Goal: Task Accomplishment & Management: Manage account settings

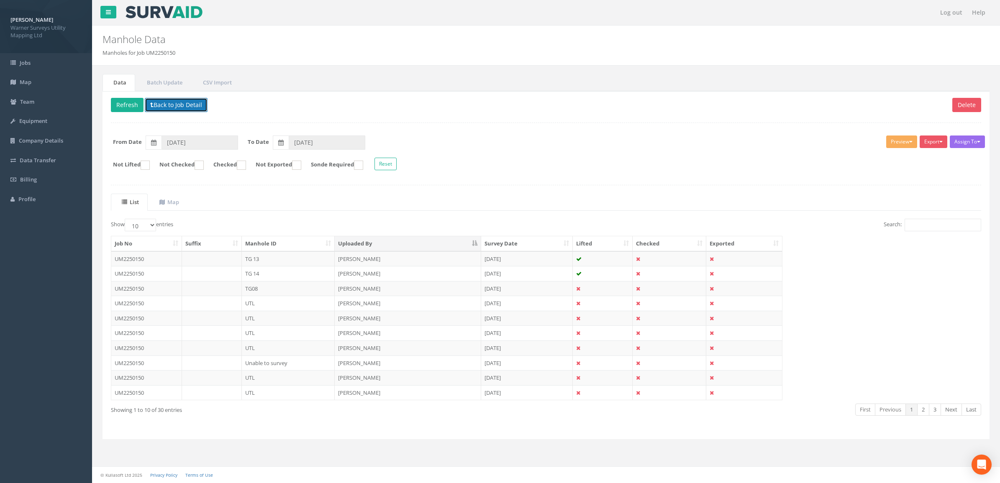
click at [177, 101] on button "Back to Job Detail" at bounding box center [176, 105] width 63 height 14
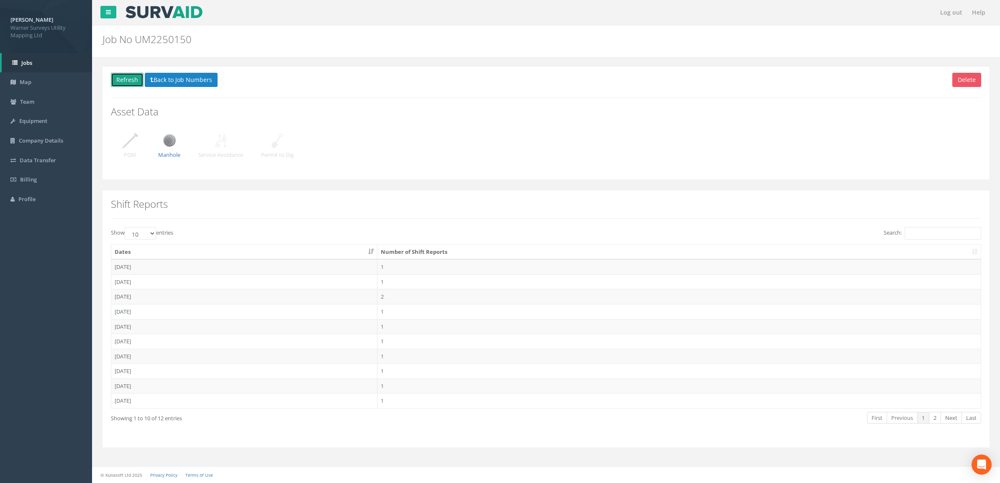
click at [133, 78] on button "Refresh" at bounding box center [127, 80] width 33 height 14
drag, startPoint x: 162, startPoint y: 82, endPoint x: 183, endPoint y: 70, distance: 24.8
click at [162, 82] on button "Back to Job Numbers" at bounding box center [181, 80] width 73 height 14
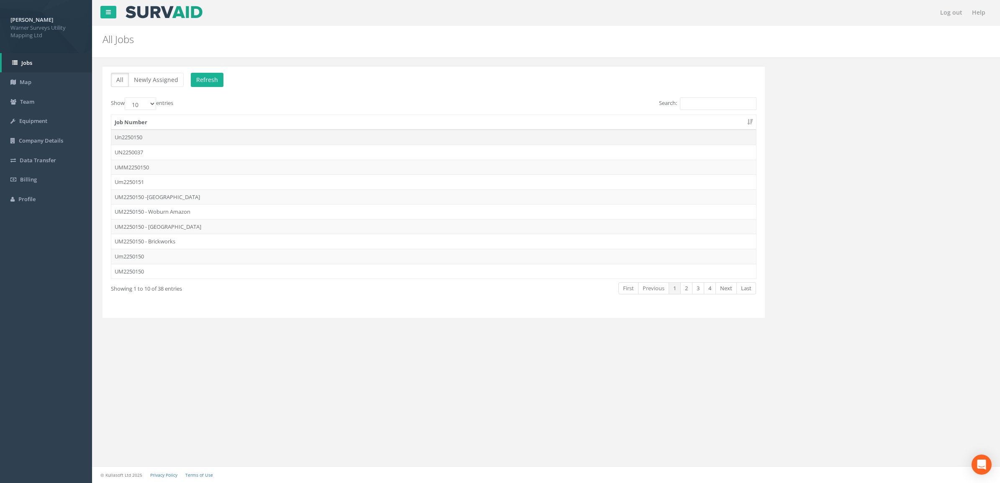
click at [138, 133] on td "Un2250150" at bounding box center [433, 137] width 645 height 15
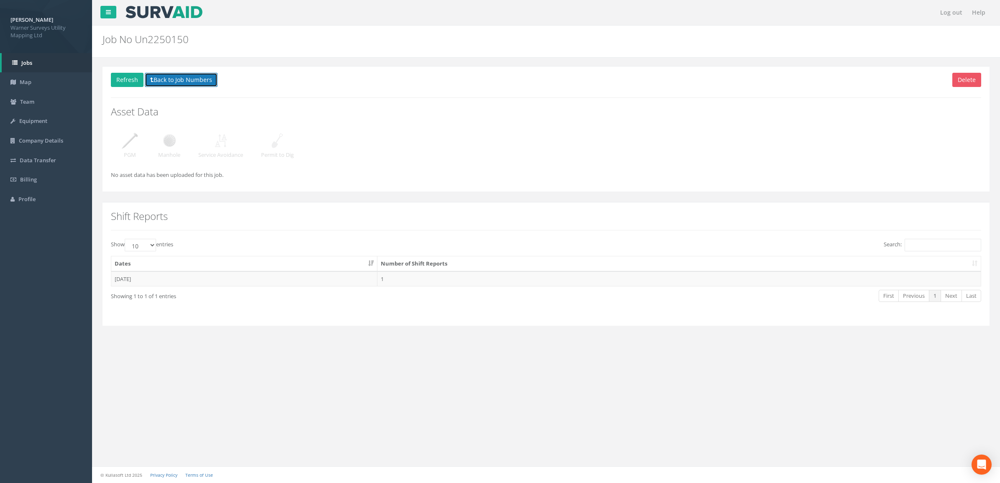
click at [185, 83] on button "Back to Job Numbers" at bounding box center [181, 80] width 73 height 14
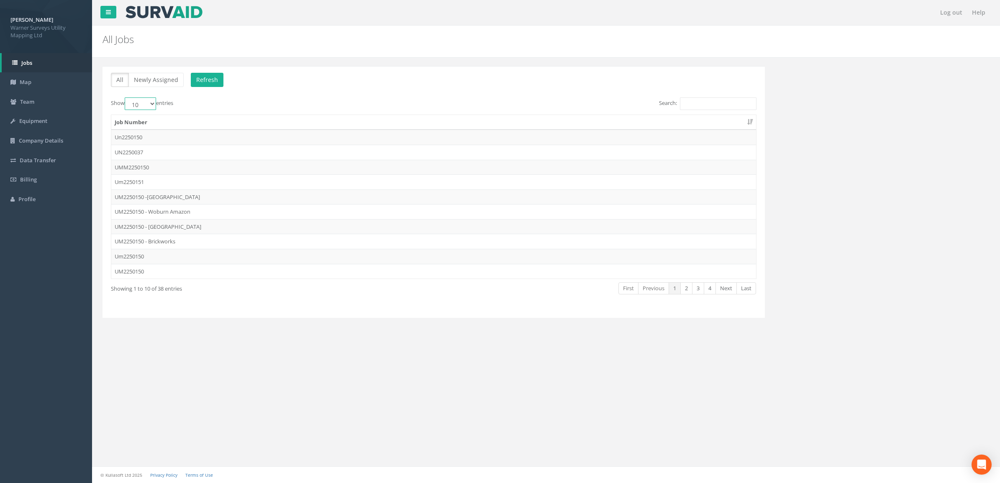
drag, startPoint x: 151, startPoint y: 103, endPoint x: 144, endPoint y: 110, distance: 9.5
click at [151, 103] on select "10 25 50 100" at bounding box center [140, 104] width 31 height 13
select select "100"
click at [126, 98] on select "10 25 50 100" at bounding box center [140, 104] width 31 height 13
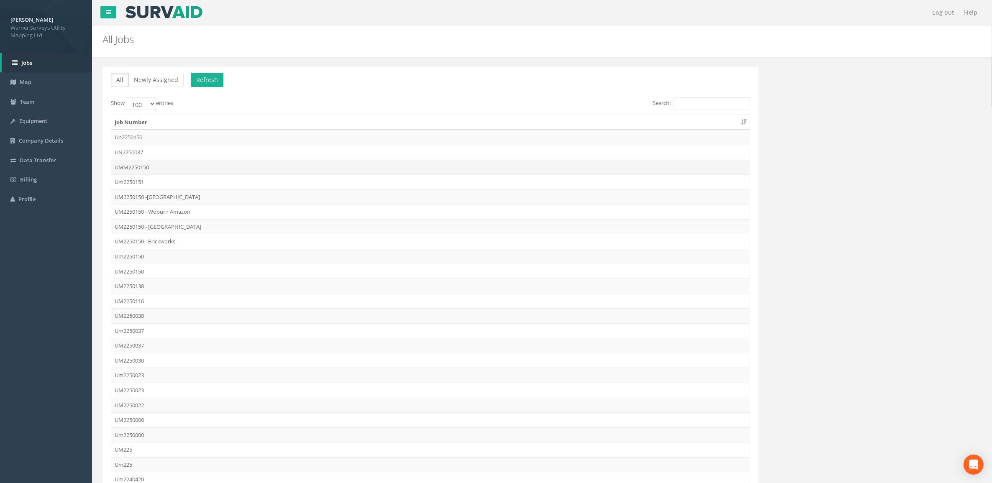
click at [191, 163] on td "UMM2250150" at bounding box center [430, 167] width 639 height 15
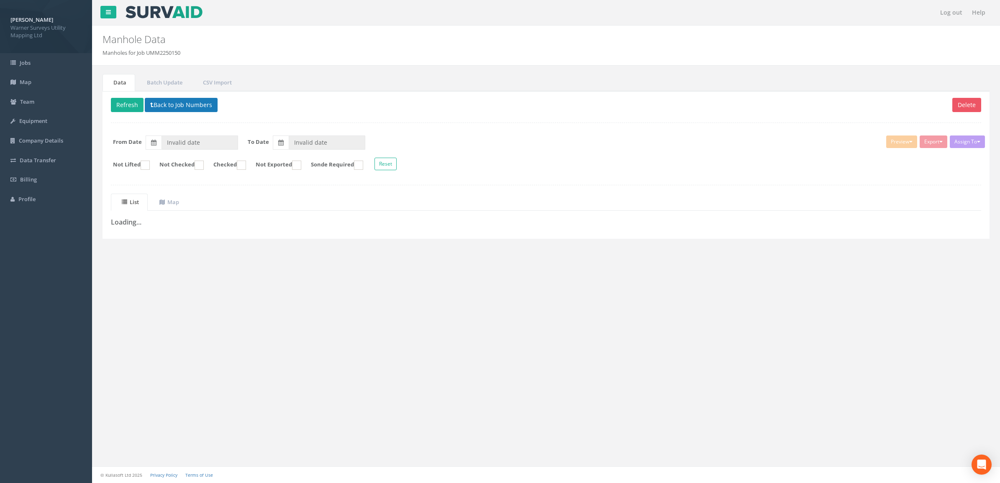
type input "[DATE]"
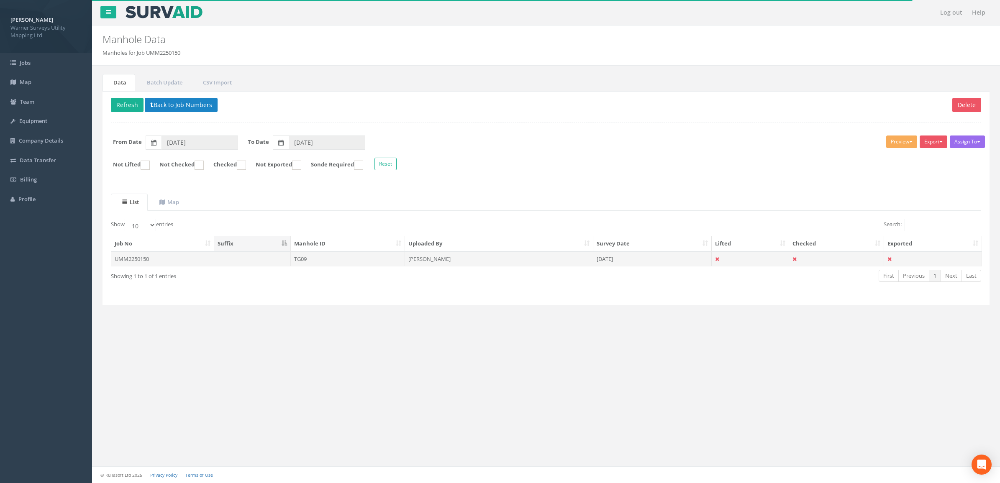
click at [154, 260] on td "UMM2250150" at bounding box center [162, 259] width 103 height 15
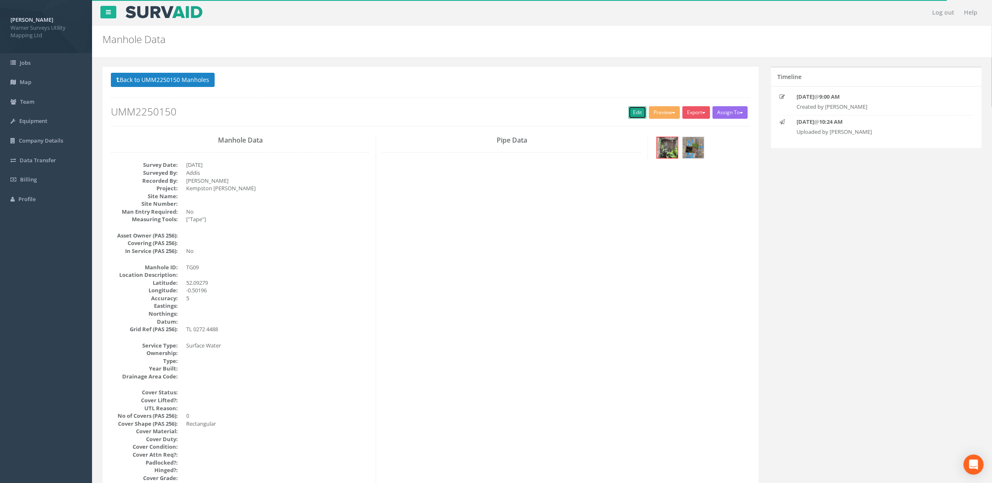
click at [631, 112] on link "Edit" at bounding box center [638, 112] width 18 height 13
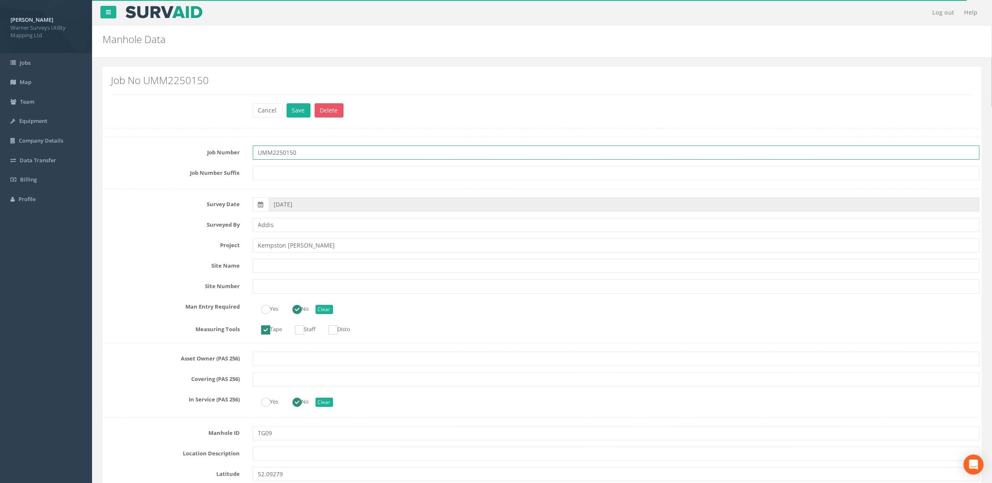
click at [267, 153] on input "UMM2250150" at bounding box center [616, 153] width 727 height 14
type input "UM2250150"
click at [297, 103] on button "Save" at bounding box center [299, 110] width 24 height 14
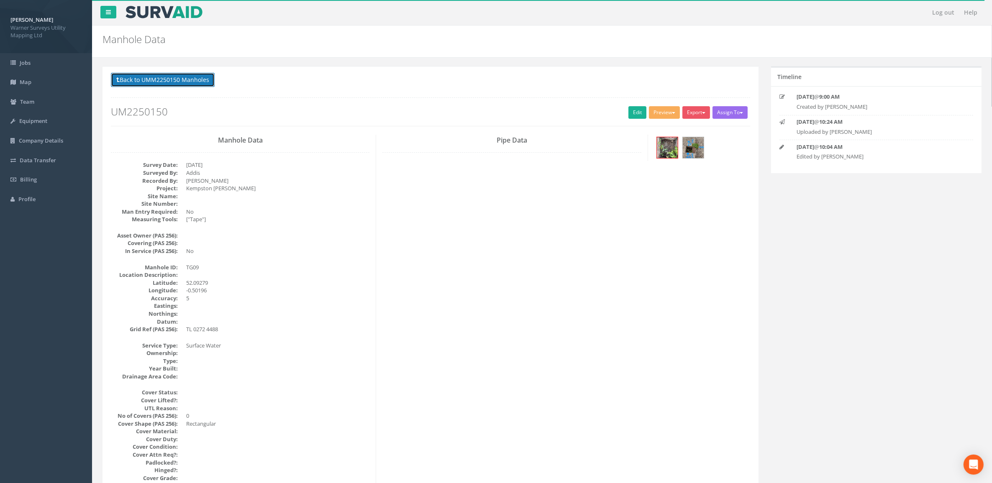
click at [183, 80] on button "Back to UMM2250150 Manholes" at bounding box center [163, 80] width 104 height 14
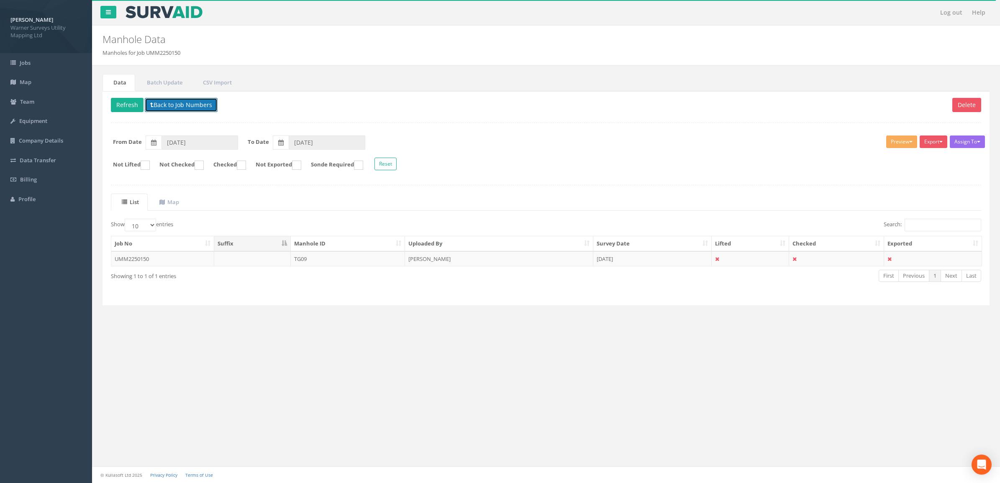
click at [167, 105] on button "Back to Job Numbers" at bounding box center [181, 105] width 73 height 14
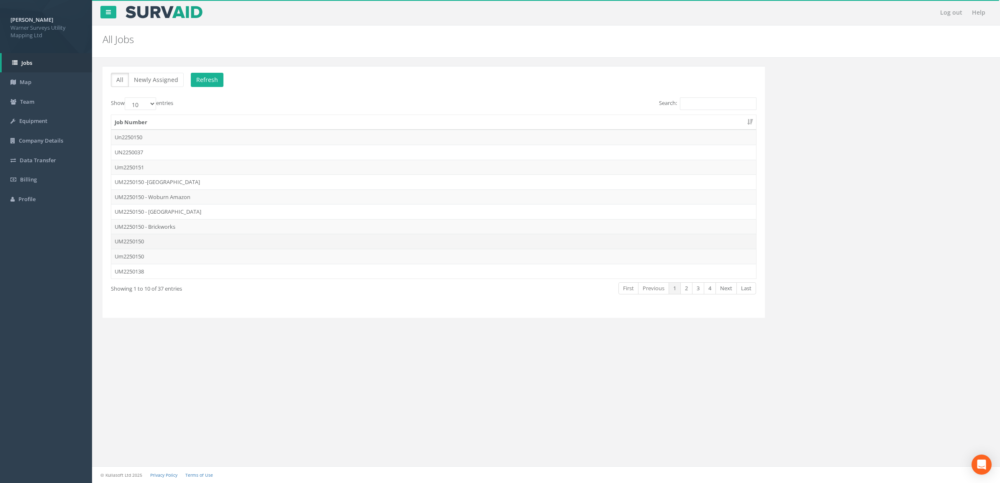
click at [194, 244] on td "UM2250150" at bounding box center [433, 241] width 645 height 15
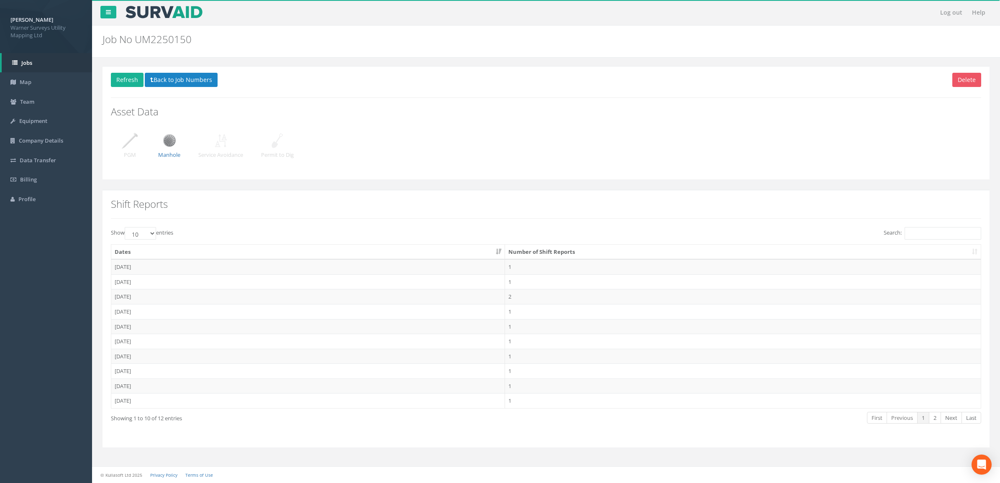
drag, startPoint x: 154, startPoint y: 138, endPoint x: 163, endPoint y: 139, distance: 9.6
click at [155, 138] on div "Delete Refresh Back to Job Numbers Asset Data PGM Manhole Service Avoidance Per…" at bounding box center [546, 122] width 887 height 113
click at [164, 139] on img at bounding box center [169, 140] width 21 height 21
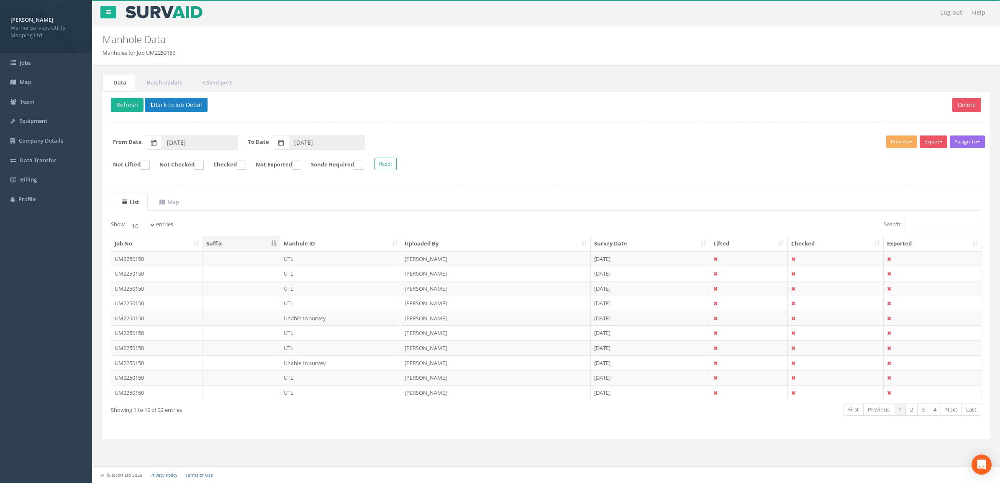
click at [459, 243] on th "Uploaded By" at bounding box center [496, 243] width 190 height 15
click at [322, 242] on th "Manhole ID" at bounding box center [340, 243] width 121 height 15
click at [316, 244] on th "Manhole ID" at bounding box center [340, 243] width 121 height 15
click at [321, 241] on th "Manhole ID" at bounding box center [340, 243] width 121 height 15
click at [413, 241] on th "Uploaded By" at bounding box center [496, 243] width 190 height 15
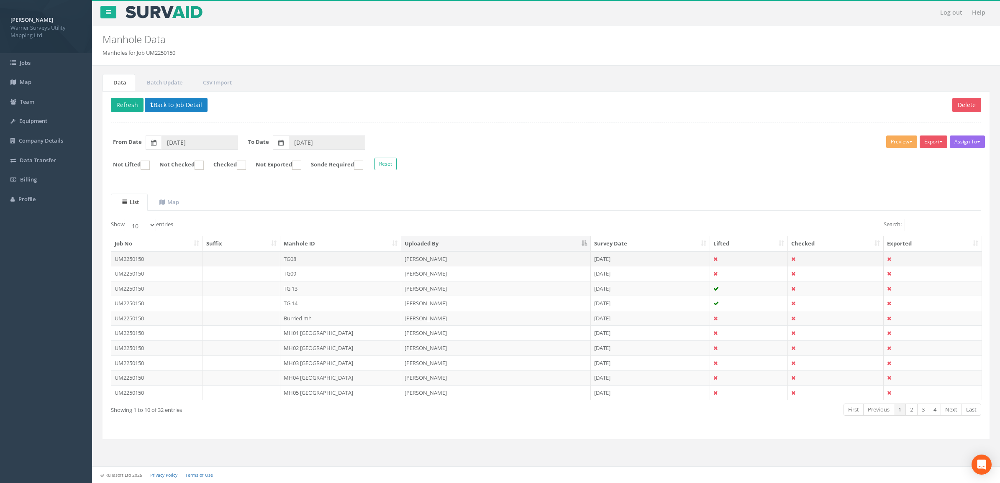
click at [331, 261] on td "TG08" at bounding box center [340, 259] width 121 height 15
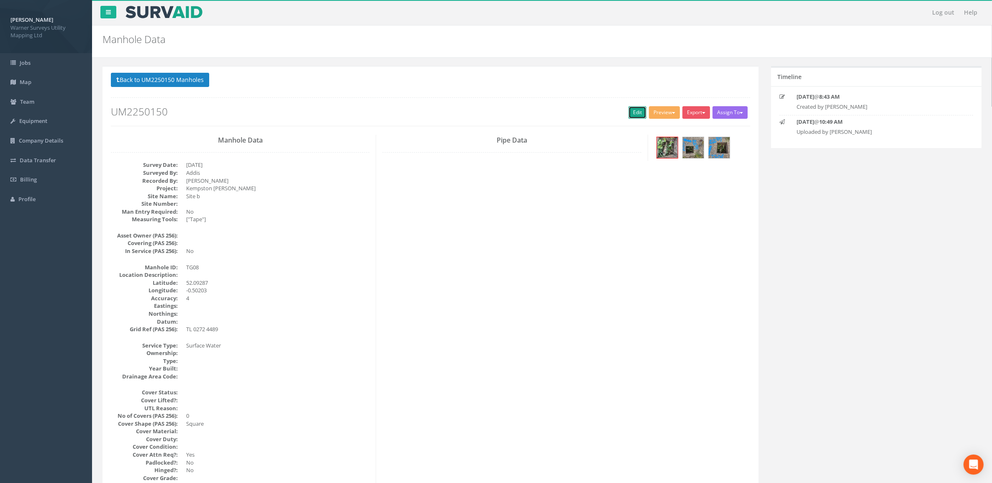
click at [633, 108] on link "Edit" at bounding box center [638, 112] width 18 height 13
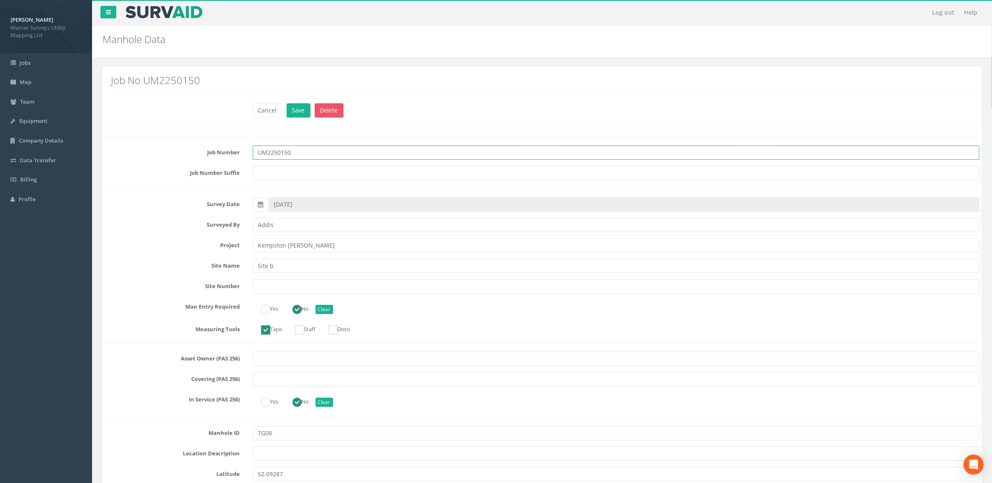
click at [315, 153] on input "UM2250150" at bounding box center [616, 153] width 727 height 14
drag, startPoint x: 344, startPoint y: 155, endPoint x: -2, endPoint y: 123, distance: 348.0
click at [0, 123] on html "[PERSON_NAME] [PERSON_NAME] Surveys Utility Mapping Ltd Logout S Jobs Map Team …" at bounding box center [496, 241] width 992 height 483
type input "UM2250150 - Brickworks"
click at [288, 105] on button "Save" at bounding box center [299, 110] width 24 height 14
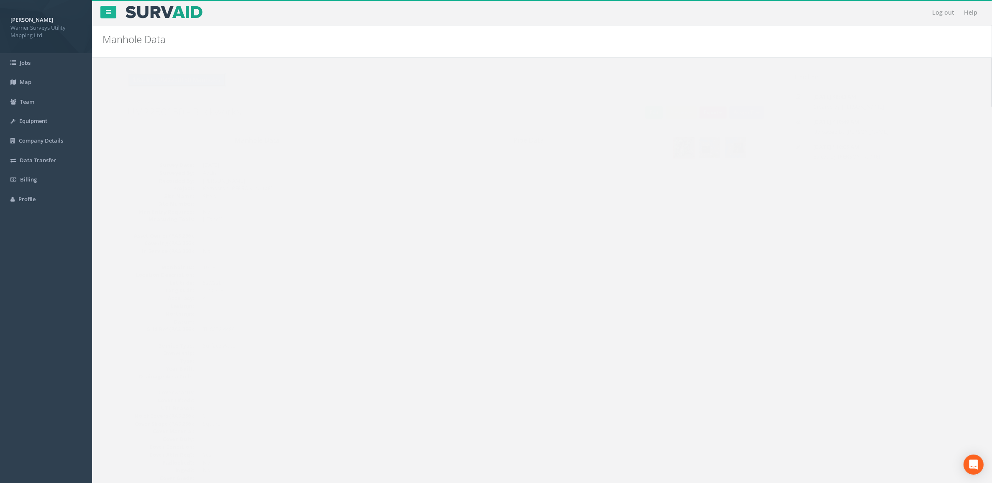
click at [164, 85] on button "Back to UM2250150 Manholes" at bounding box center [160, 80] width 98 height 14
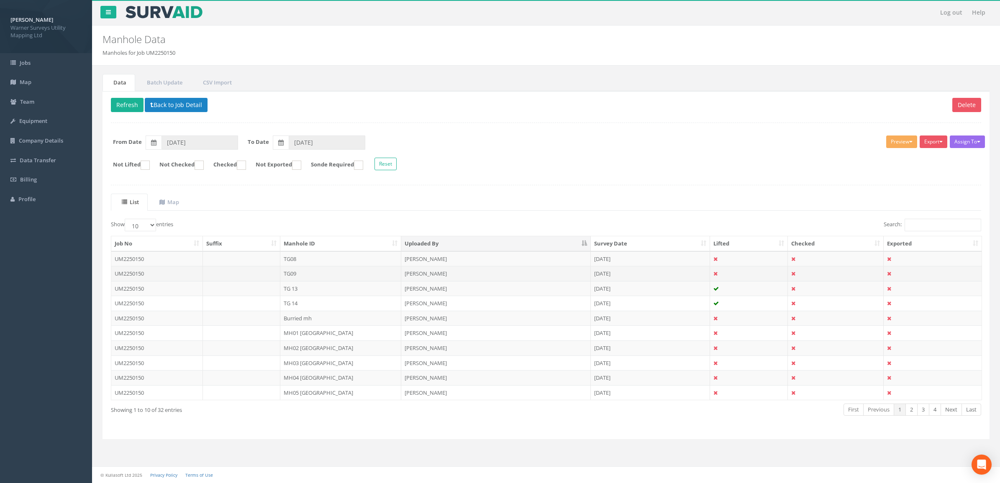
click at [308, 275] on td "TG09" at bounding box center [340, 273] width 121 height 15
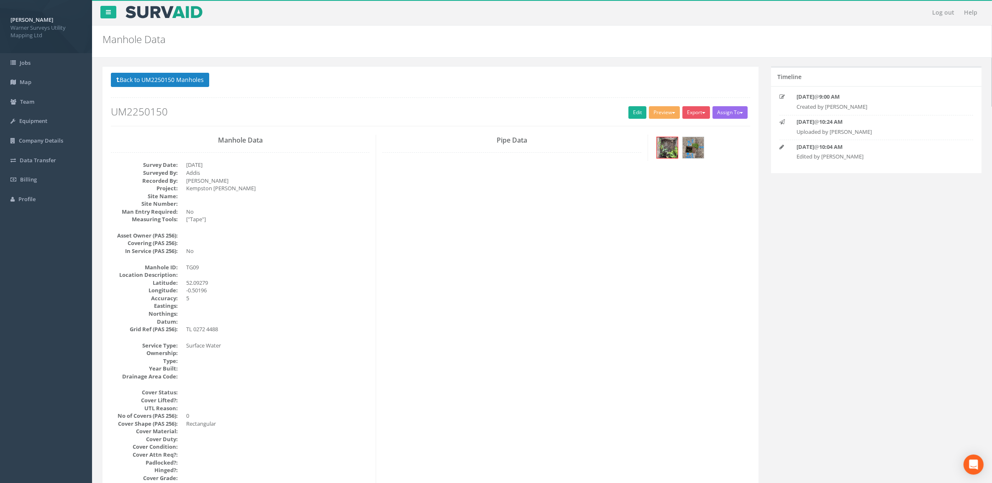
click at [624, 111] on h2 "UM2250150" at bounding box center [431, 111] width 640 height 11
click at [633, 110] on link "Edit" at bounding box center [638, 112] width 18 height 13
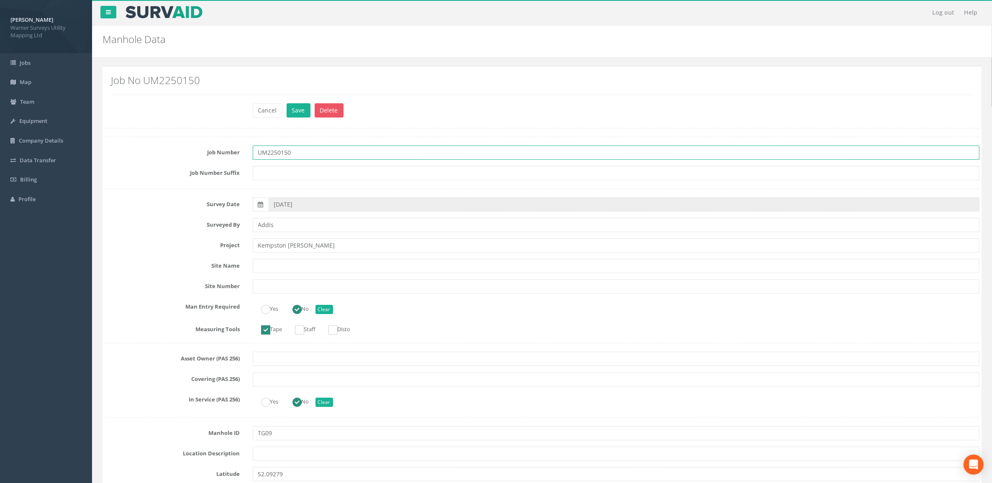
drag, startPoint x: 302, startPoint y: 154, endPoint x: 244, endPoint y: 160, distance: 58.5
paste input "- Brickworks"
type input "UM2250150 - Brickworks"
click at [304, 111] on button "Save" at bounding box center [299, 110] width 24 height 14
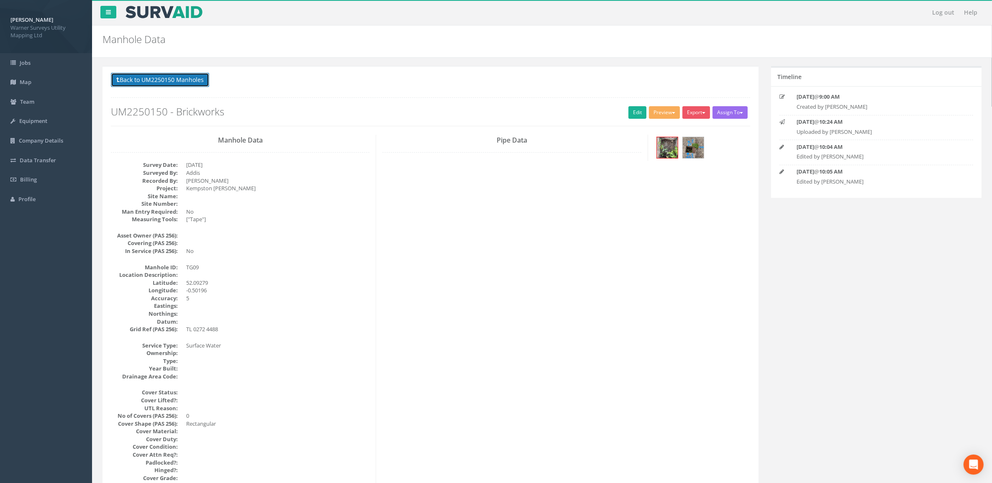
click at [166, 82] on button "Back to UM2250150 Manholes" at bounding box center [160, 80] width 98 height 14
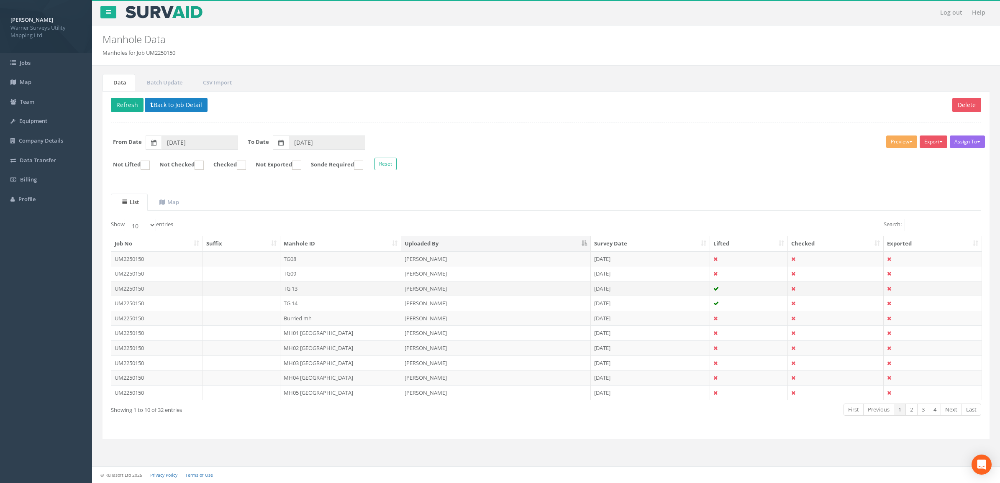
click at [309, 293] on td "TG 13" at bounding box center [340, 288] width 121 height 15
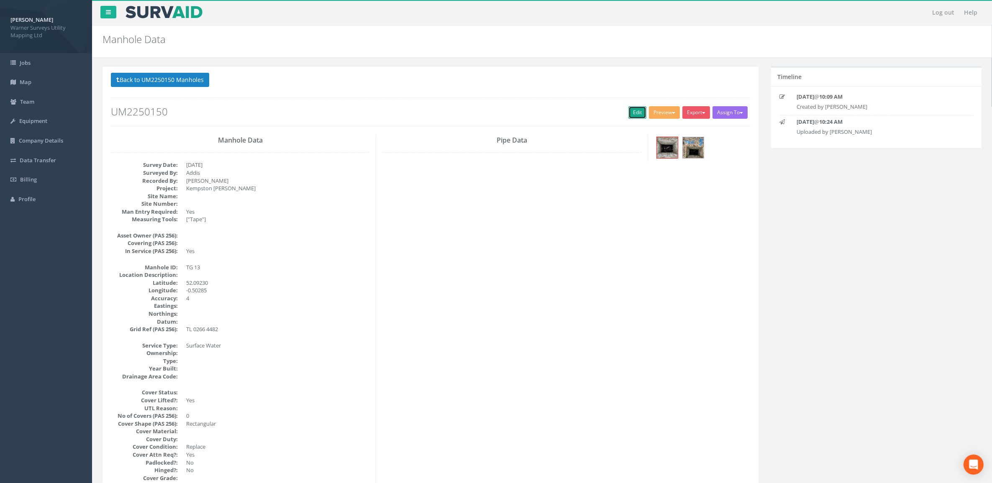
click at [629, 116] on link "Edit" at bounding box center [638, 112] width 18 height 13
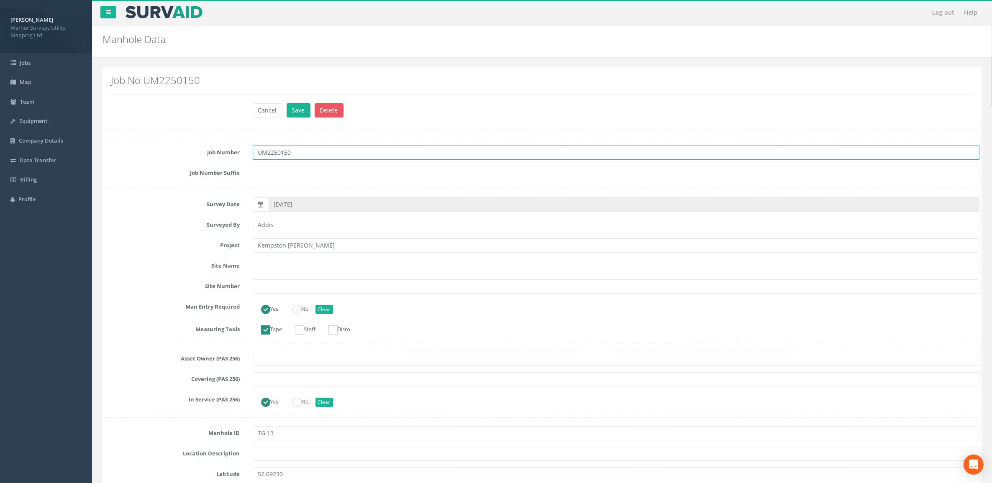
drag, startPoint x: 283, startPoint y: 155, endPoint x: 197, endPoint y: 158, distance: 85.8
click at [195, 159] on div "Job Number UM2250150" at bounding box center [542, 153] width 888 height 14
paste input "- Brickworks"
type input "UM2250150 - Brickworks"
click at [302, 110] on button "Save" at bounding box center [299, 110] width 24 height 14
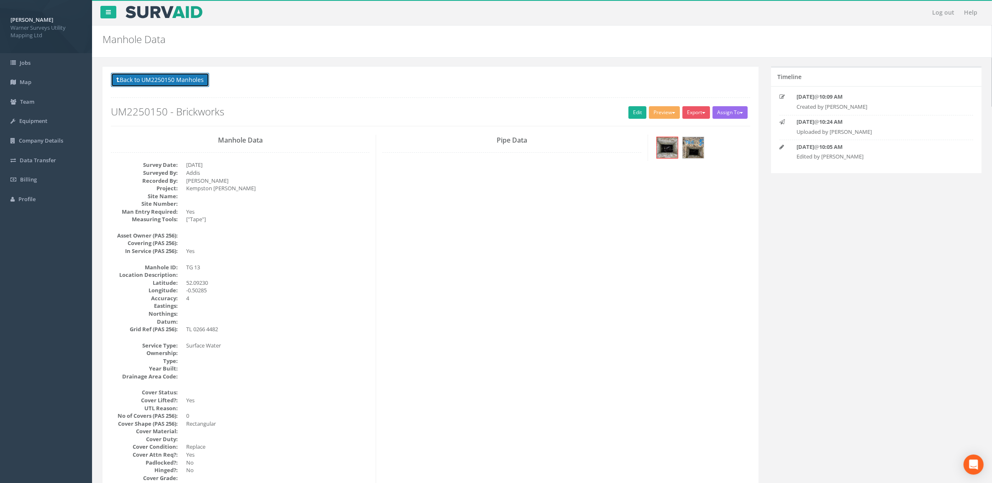
click at [152, 76] on button "Back to UM2250150 Manholes" at bounding box center [160, 80] width 98 height 14
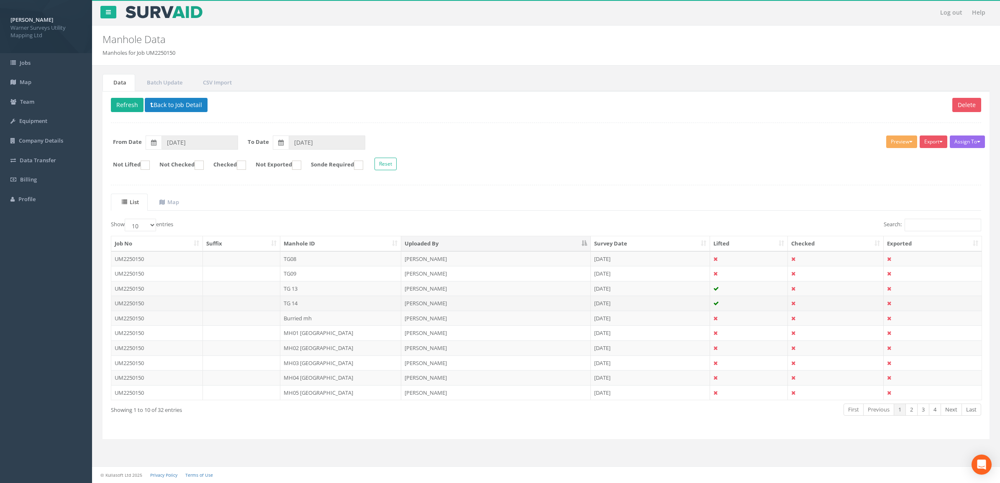
click at [306, 304] on td "TG 14" at bounding box center [340, 303] width 121 height 15
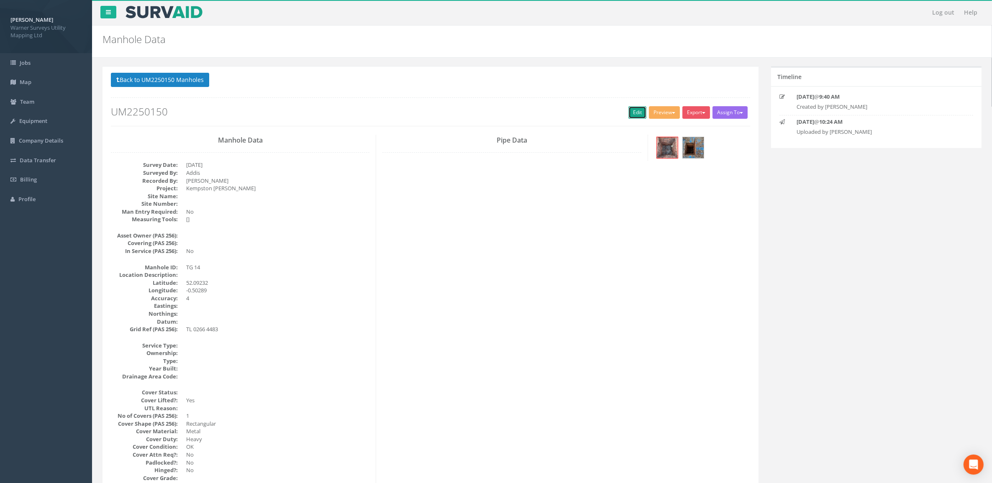
click at [640, 109] on link "Edit" at bounding box center [638, 112] width 18 height 13
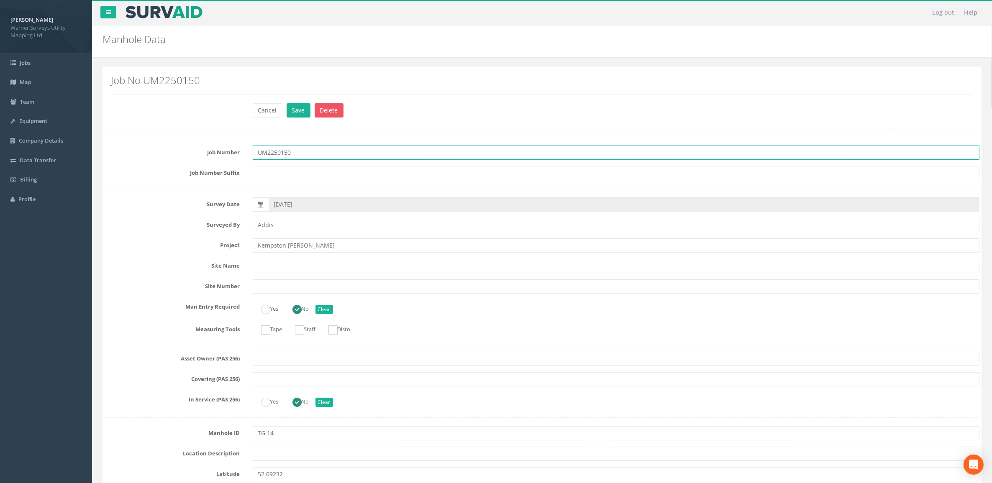
drag, startPoint x: 277, startPoint y: 152, endPoint x: 191, endPoint y: 155, distance: 86.7
click at [191, 155] on div "Job Number UM2250150" at bounding box center [542, 153] width 888 height 14
paste input "- Brickworks"
type input "UM2250150 - Brickworks"
click at [290, 114] on button "Save" at bounding box center [299, 110] width 24 height 14
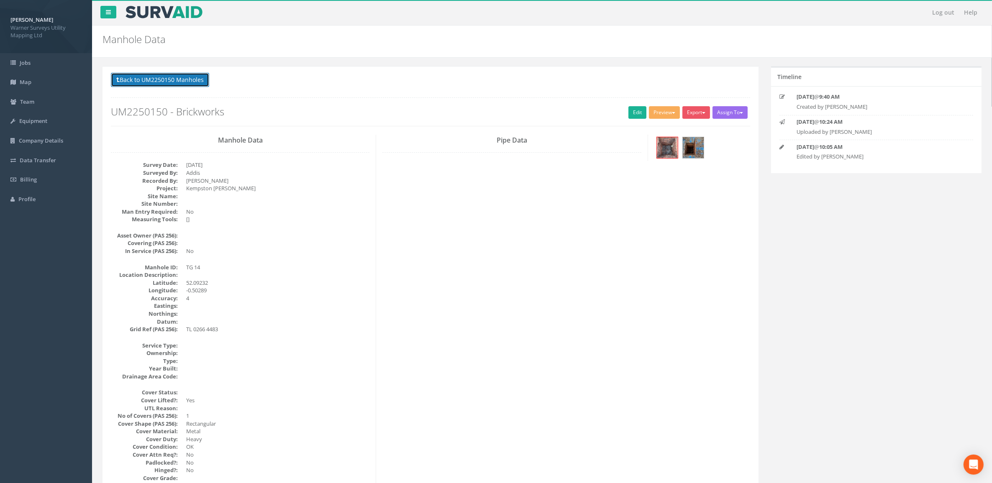
click at [125, 82] on button "Back to UM2250150 Manholes" at bounding box center [160, 80] width 98 height 14
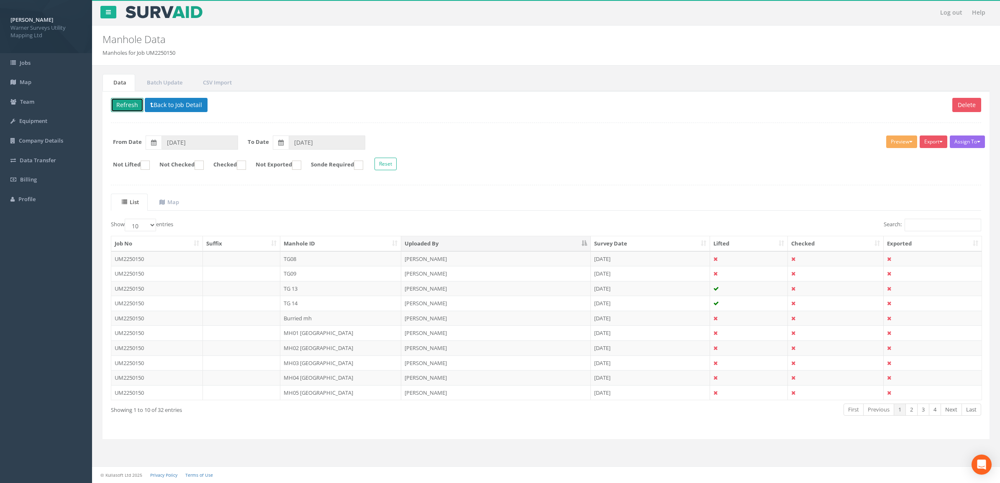
click at [131, 102] on button "Refresh" at bounding box center [127, 105] width 33 height 14
click at [166, 108] on button "Back to Job Detail" at bounding box center [176, 105] width 63 height 14
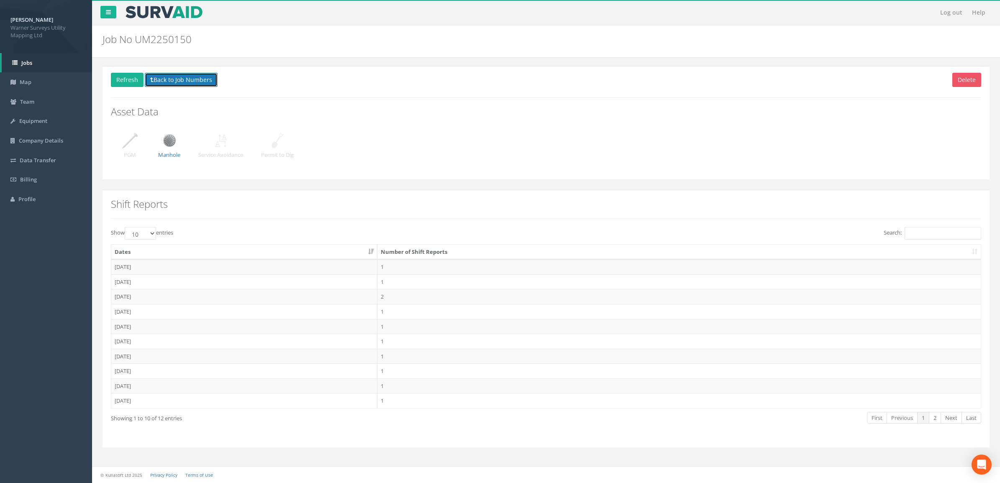
click at [170, 84] on button "Back to Job Numbers" at bounding box center [181, 80] width 73 height 14
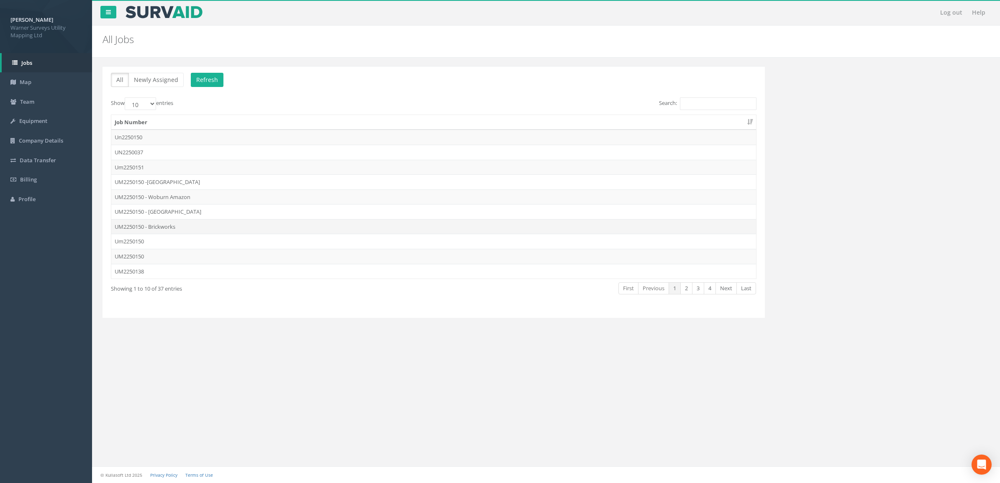
click at [201, 225] on td "UM2250150 - Brickworks" at bounding box center [433, 226] width 645 height 15
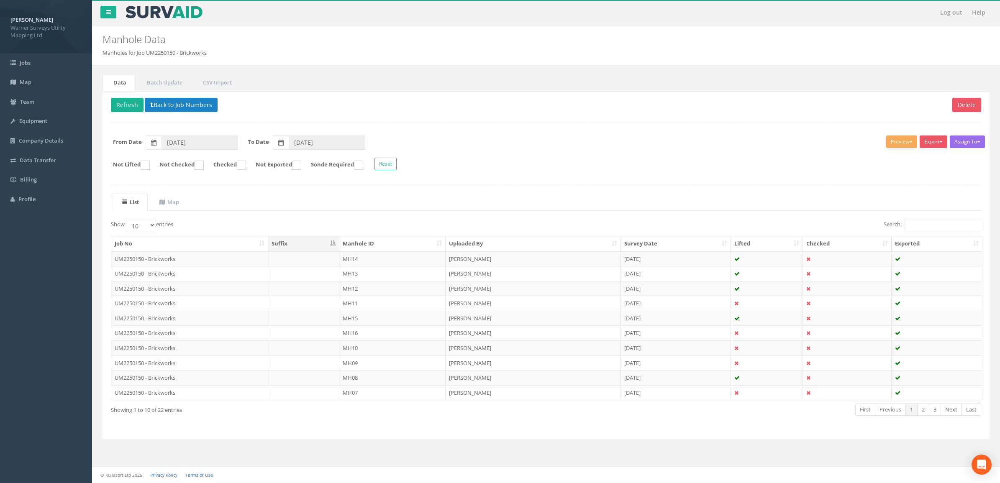
click at [375, 239] on th "Manhole ID" at bounding box center [392, 243] width 106 height 15
click at [159, 227] on label "Show 10 25 50 100 entries" at bounding box center [142, 225] width 62 height 13
click at [156, 227] on select "10 25 50 100" at bounding box center [140, 225] width 31 height 13
drag, startPoint x: 130, startPoint y: 227, endPoint x: 139, endPoint y: 227, distance: 9.2
click at [136, 226] on select "10 25 50 100" at bounding box center [140, 225] width 31 height 13
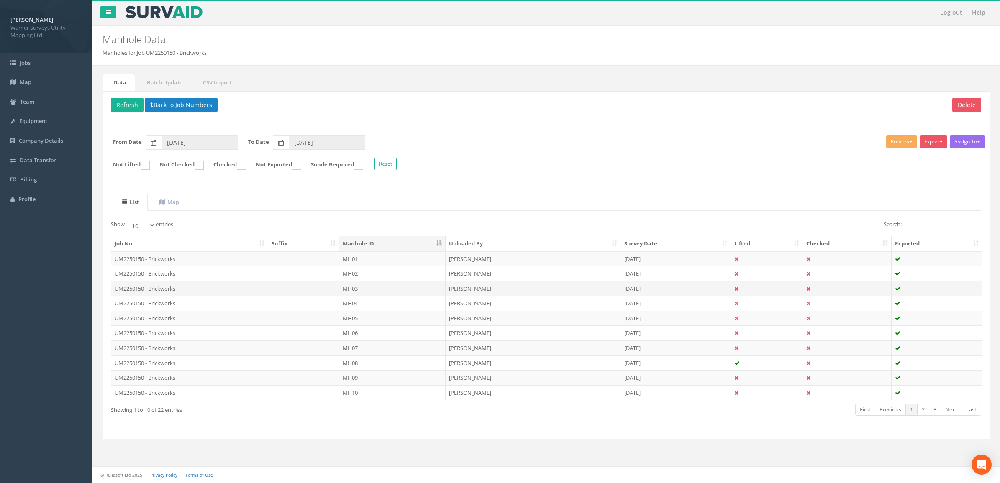
select select "100"
click at [126, 220] on select "10 25 50 100" at bounding box center [140, 225] width 31 height 13
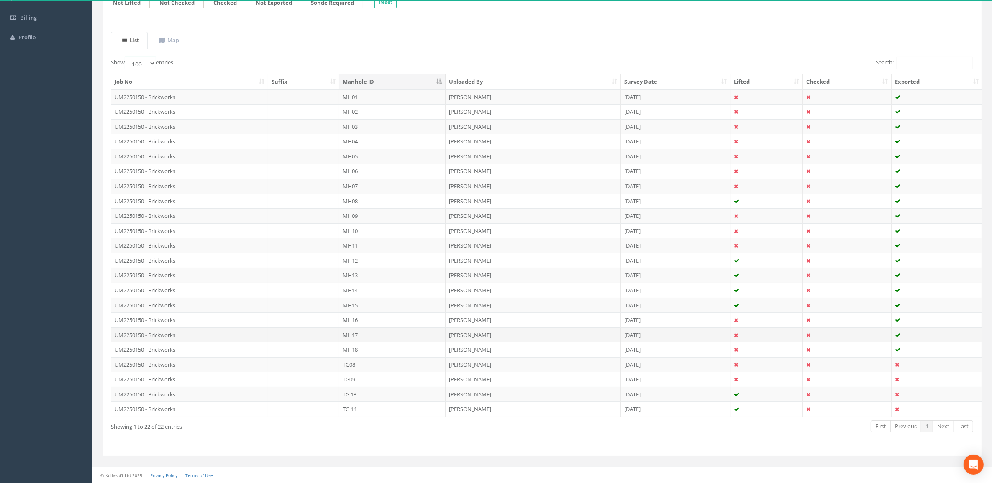
scroll to position [166, 0]
click at [370, 360] on td "TG08" at bounding box center [392, 364] width 106 height 15
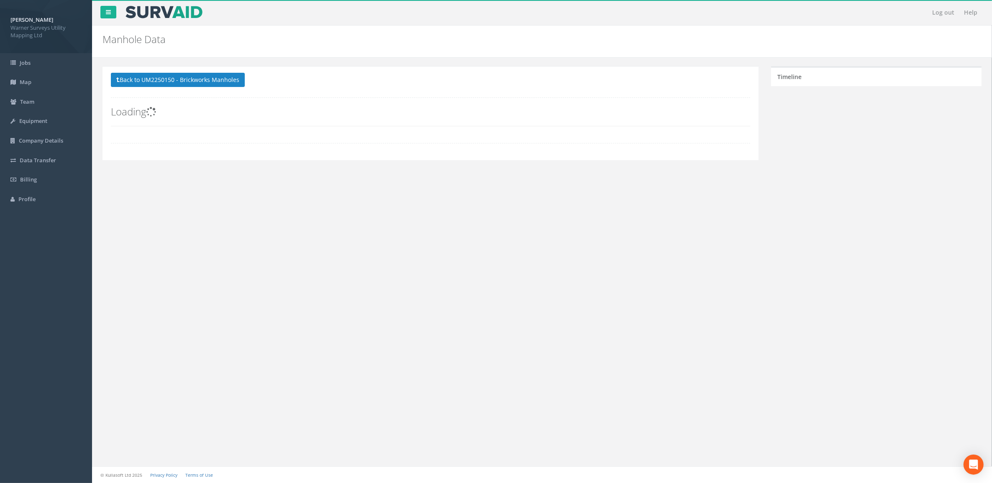
scroll to position [0, 0]
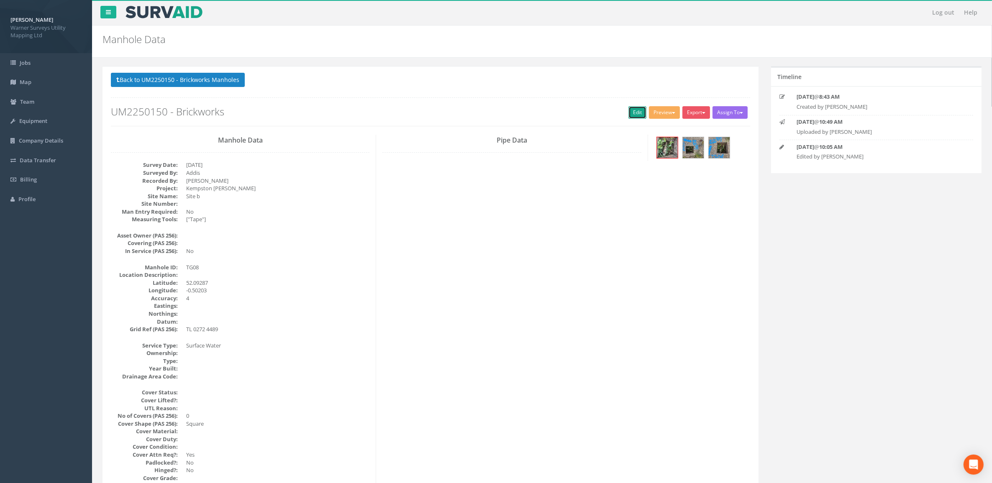
click at [635, 110] on link "Edit" at bounding box center [638, 112] width 18 height 13
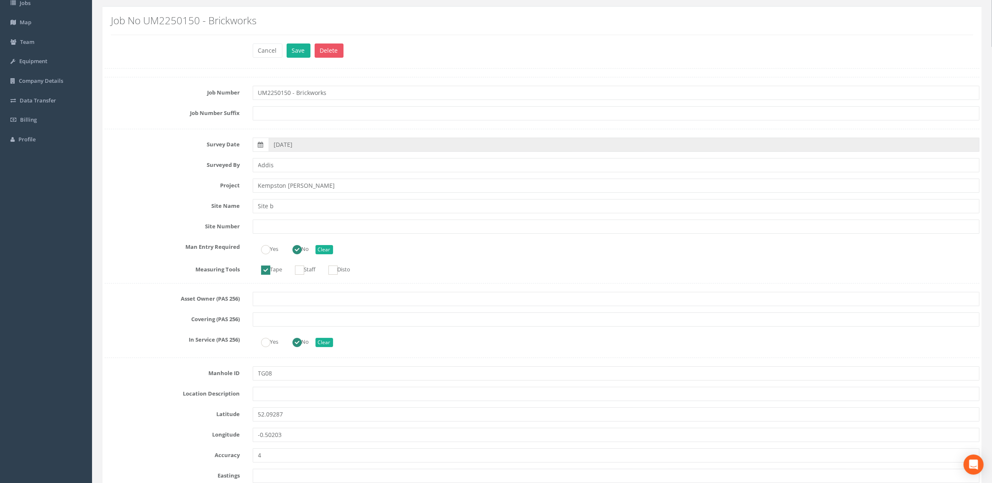
scroll to position [209, 0]
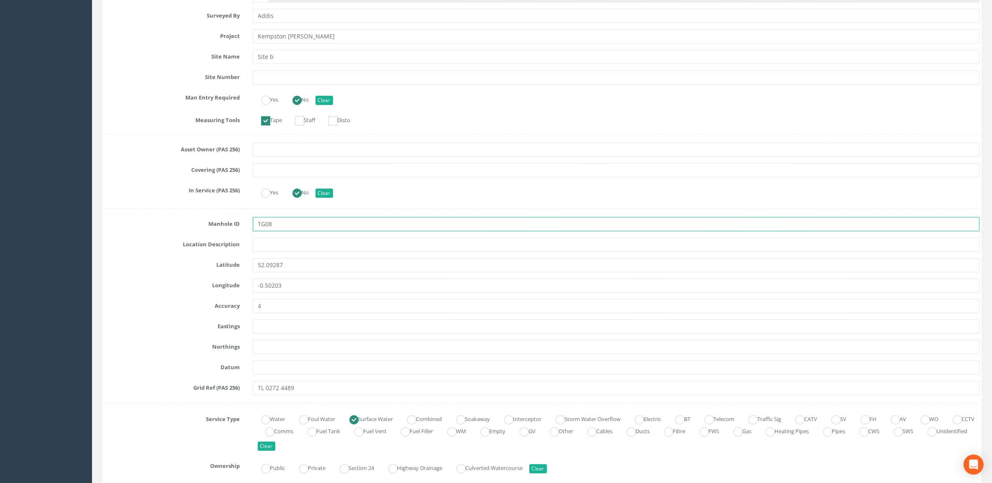
drag, startPoint x: 280, startPoint y: 222, endPoint x: 198, endPoint y: 227, distance: 82.6
click at [210, 229] on div "Manhole ID TG08" at bounding box center [542, 224] width 888 height 14
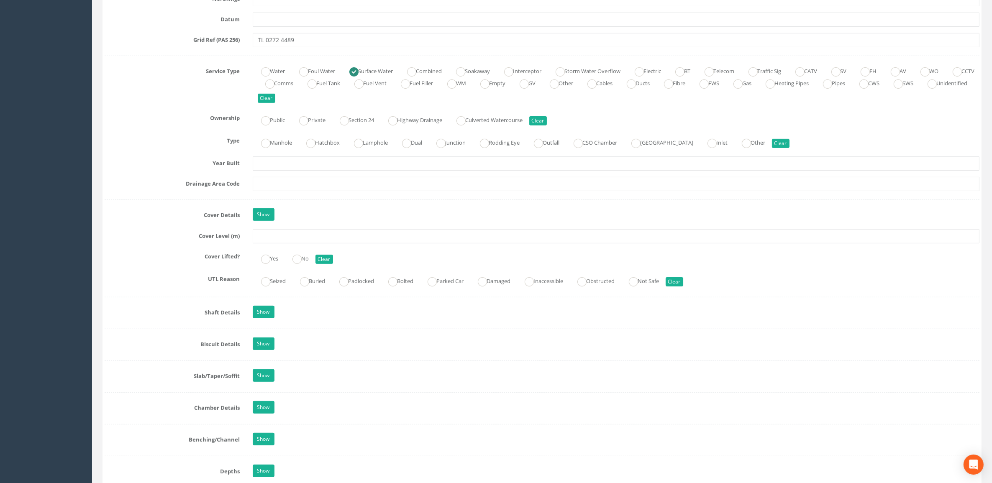
scroll to position [575, 0]
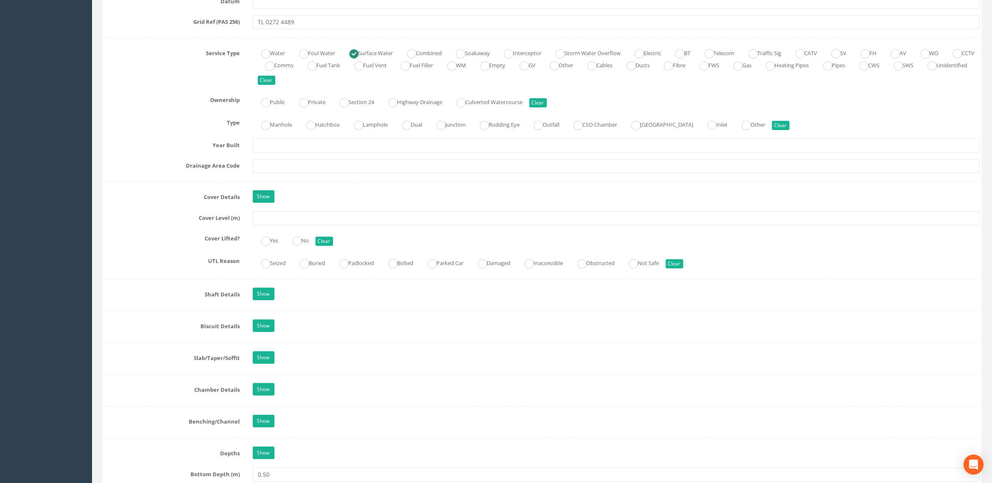
type input "MH19"
click at [281, 219] on input "text" at bounding box center [616, 218] width 727 height 14
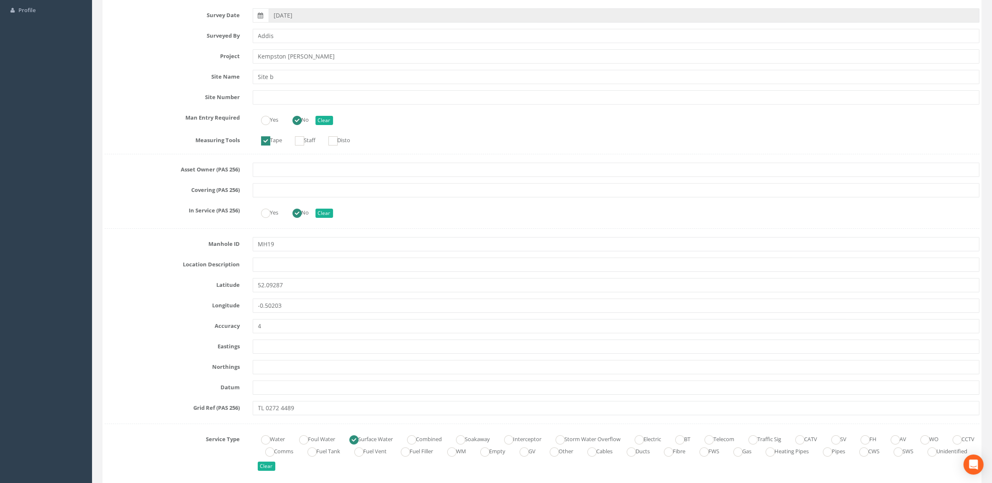
scroll to position [0, 0]
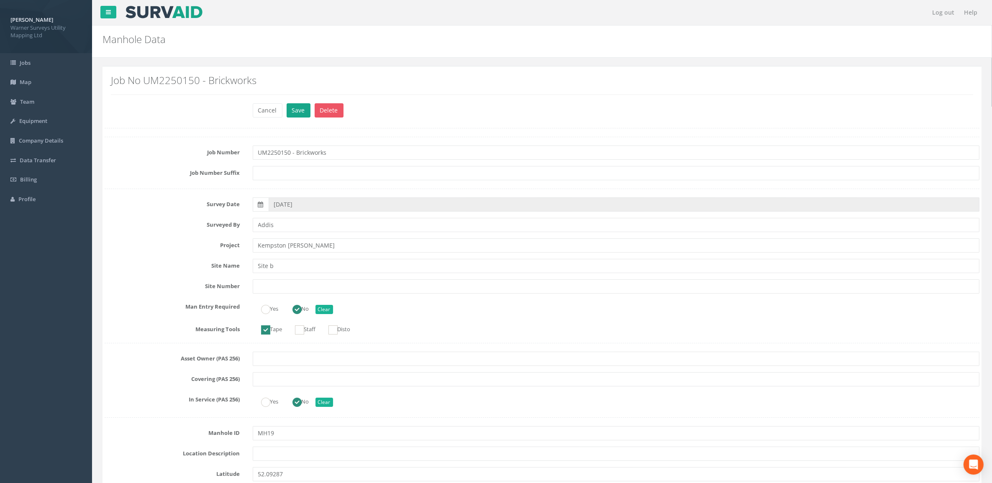
type input "33.25"
click at [303, 116] on button "Save" at bounding box center [299, 110] width 24 height 14
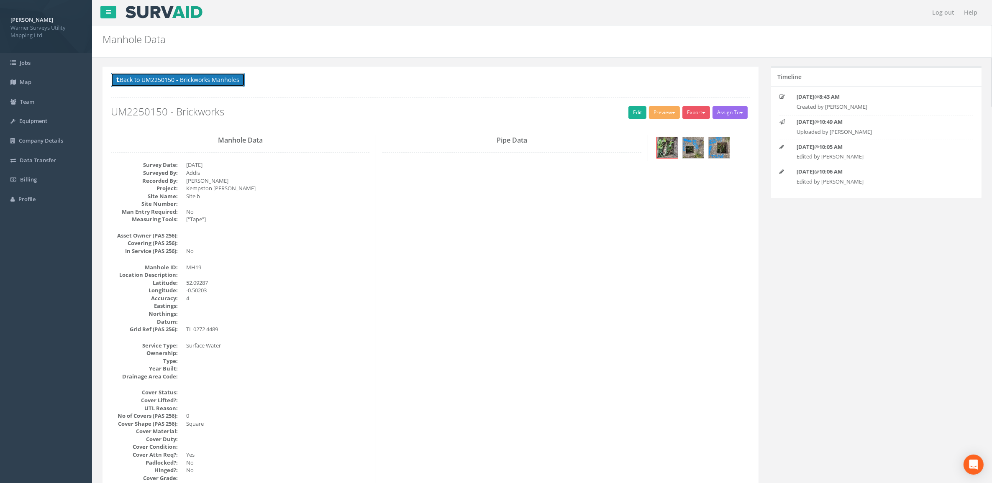
click at [195, 79] on button "Back to UM2250150 - Brickworks Manholes" at bounding box center [178, 80] width 134 height 14
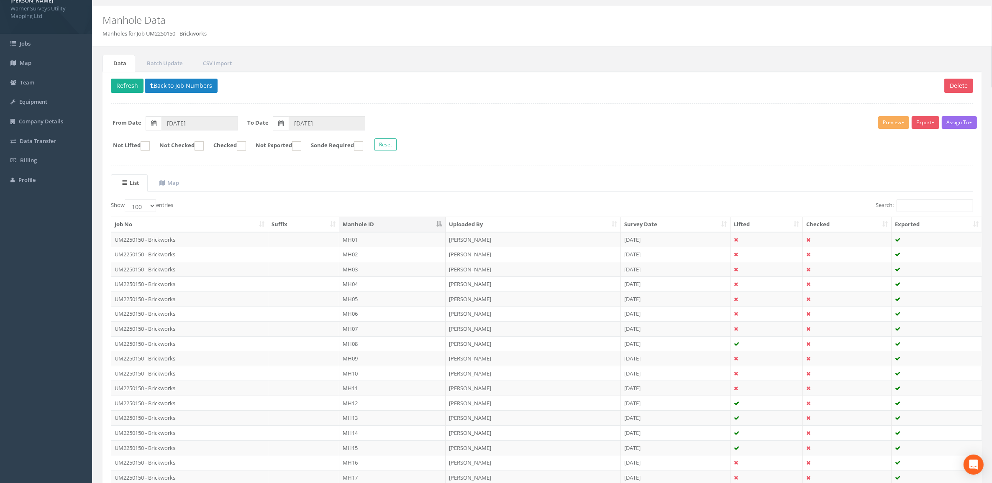
scroll to position [9, 0]
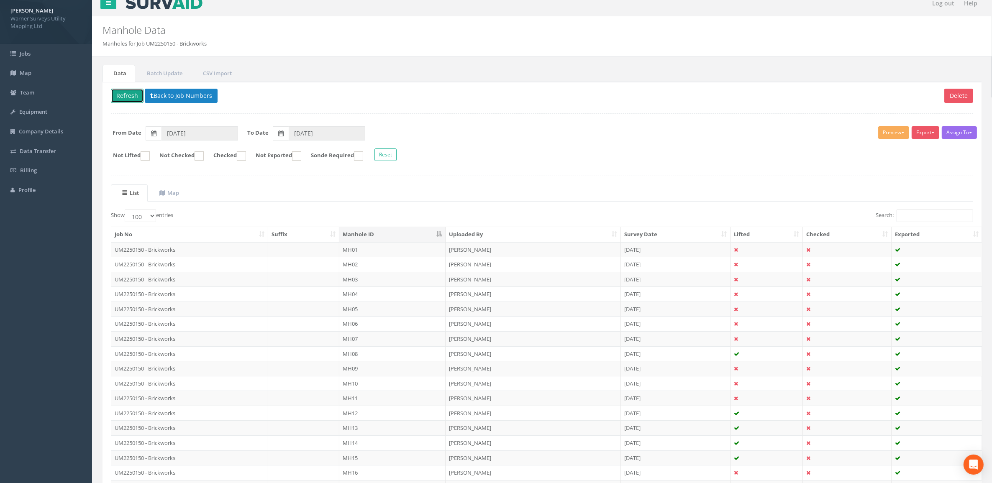
click at [133, 94] on button "Refresh" at bounding box center [127, 96] width 33 height 14
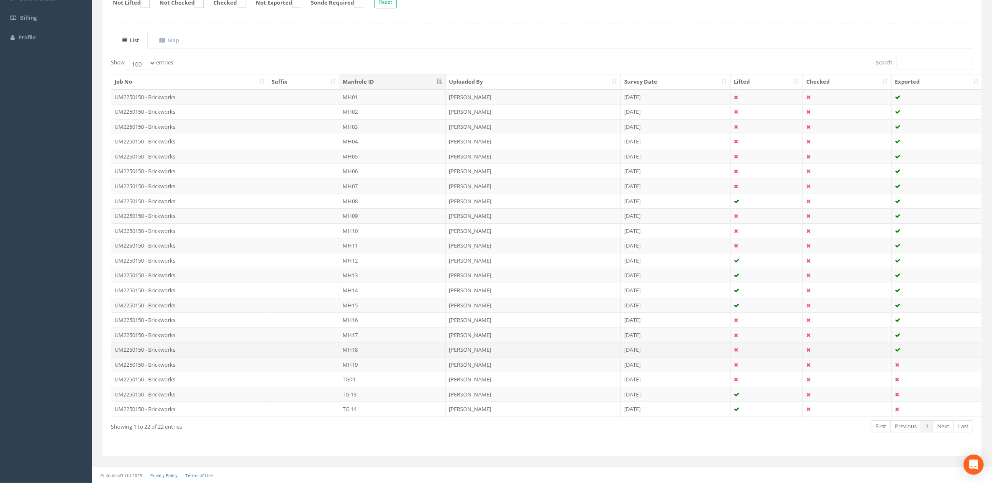
scroll to position [166, 0]
click at [372, 370] on td "TG09" at bounding box center [392, 379] width 106 height 15
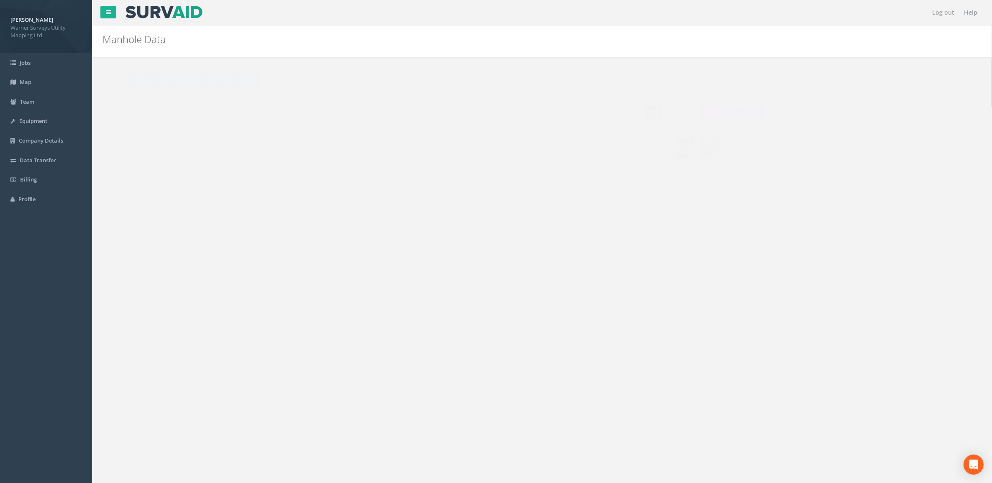
click at [631, 111] on link "Edit" at bounding box center [638, 112] width 18 height 13
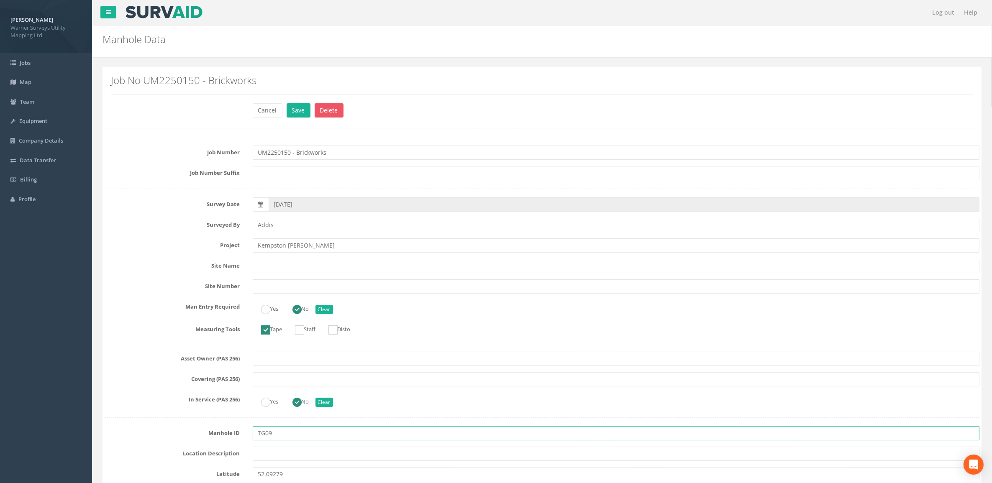
drag, startPoint x: 293, startPoint y: 430, endPoint x: 110, endPoint y: 406, distance: 185.3
click at [268, 113] on button "Cancel" at bounding box center [268, 110] width 30 height 14
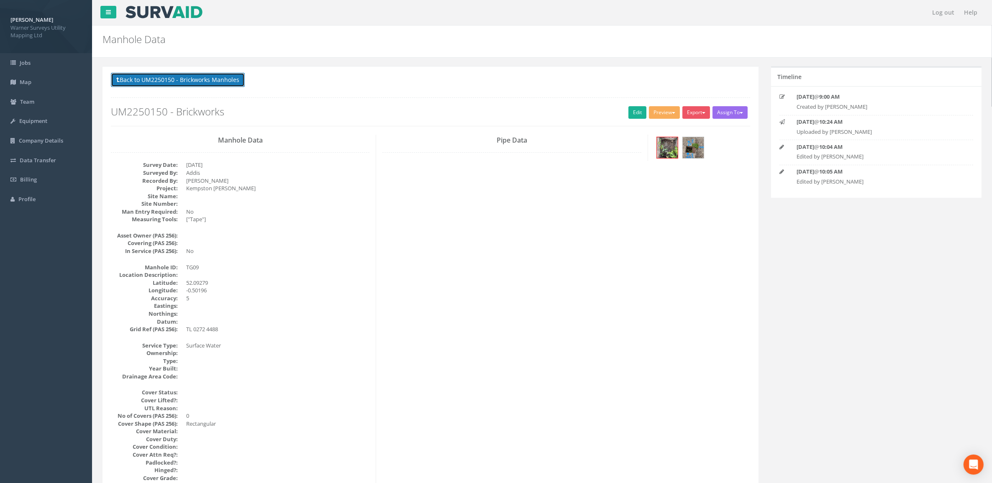
click at [218, 84] on button "Back to UM2250150 - Brickworks Manholes" at bounding box center [178, 80] width 134 height 14
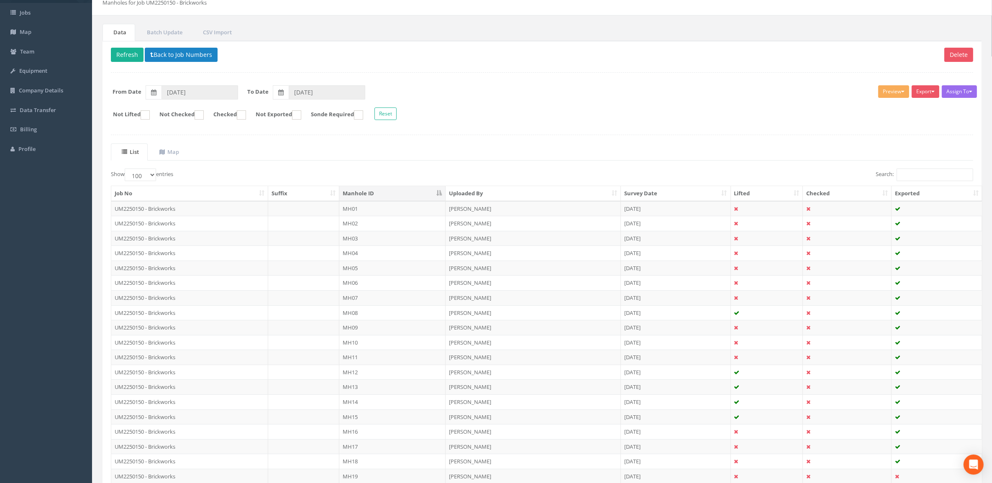
scroll to position [166, 0]
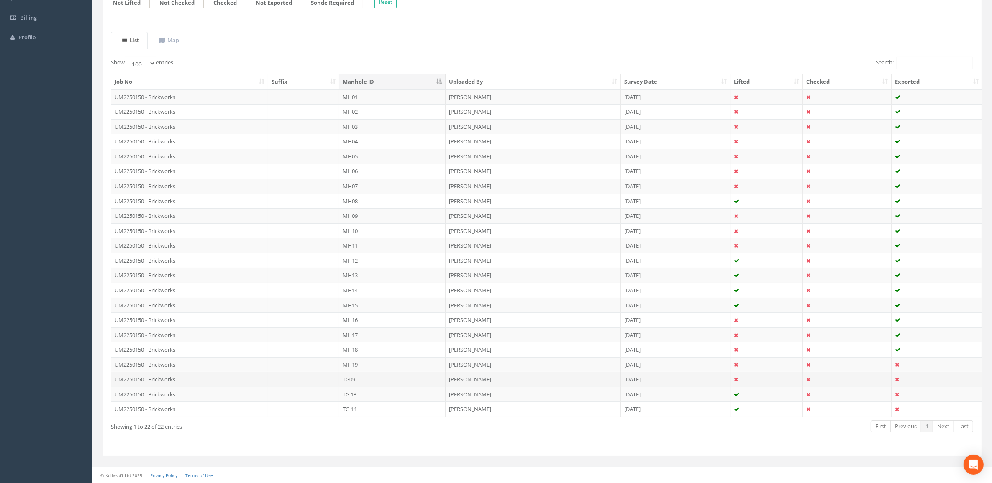
click at [367, 370] on td "TG09" at bounding box center [392, 379] width 106 height 15
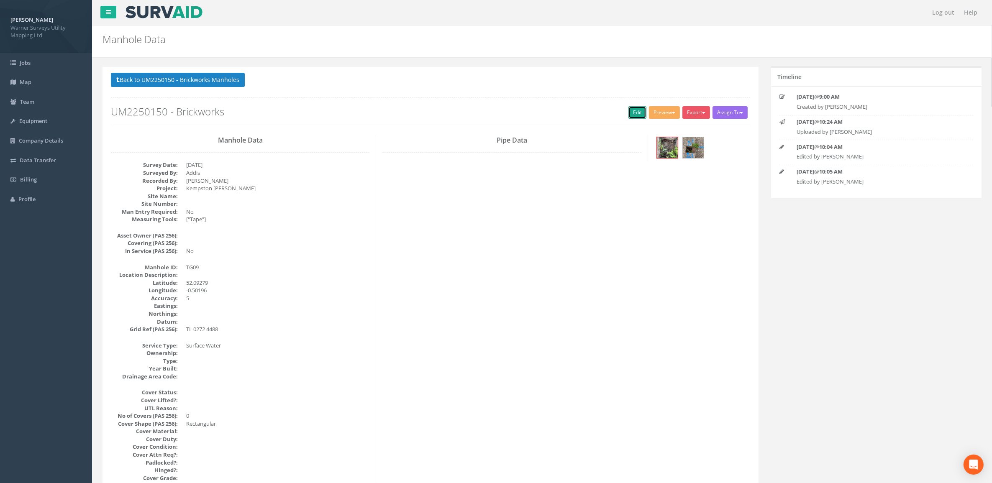
click at [632, 111] on link "Edit" at bounding box center [638, 112] width 18 height 13
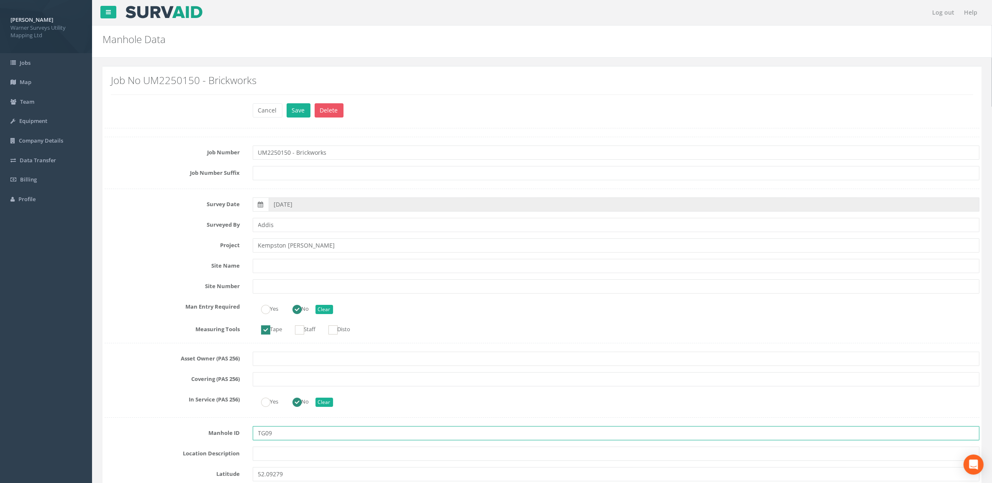
click at [212, 370] on div "Manhole ID TG09" at bounding box center [542, 433] width 888 height 14
type input "MH20"
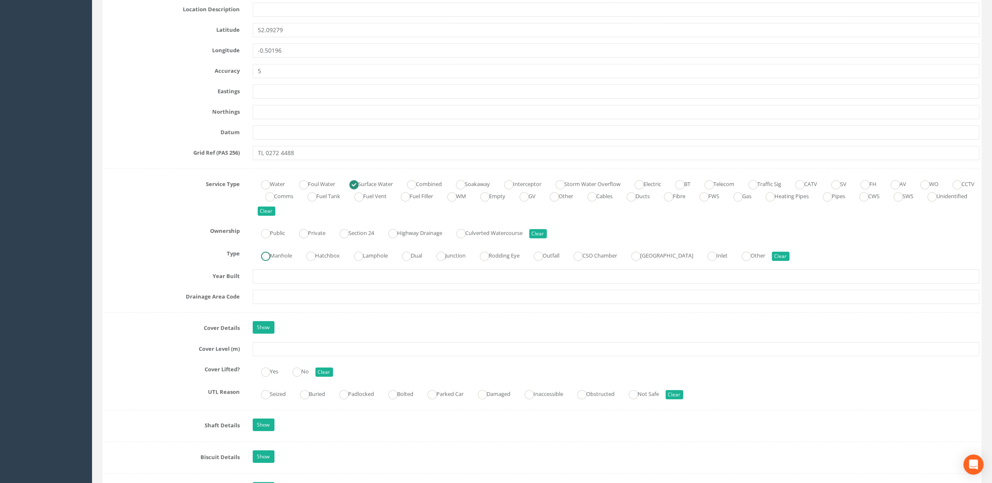
scroll to position [523, 0]
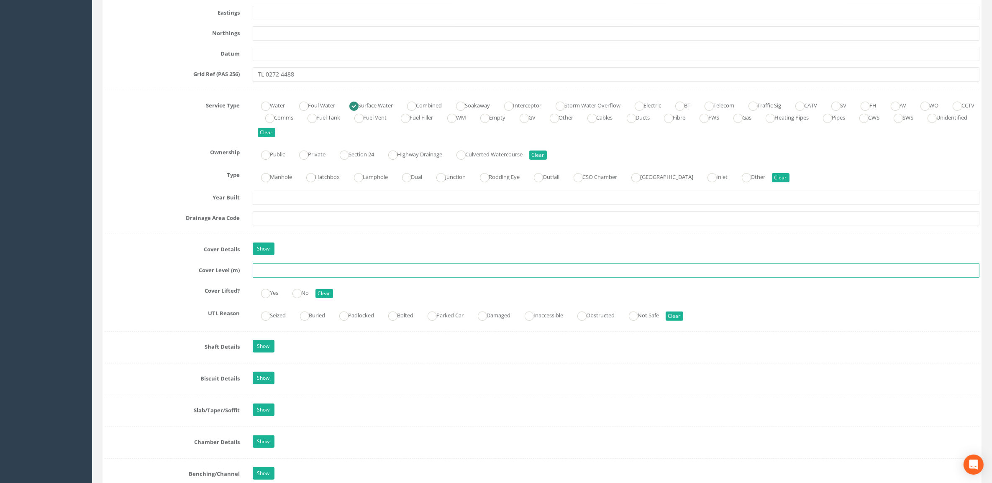
click at [283, 271] on input "text" at bounding box center [616, 271] width 727 height 14
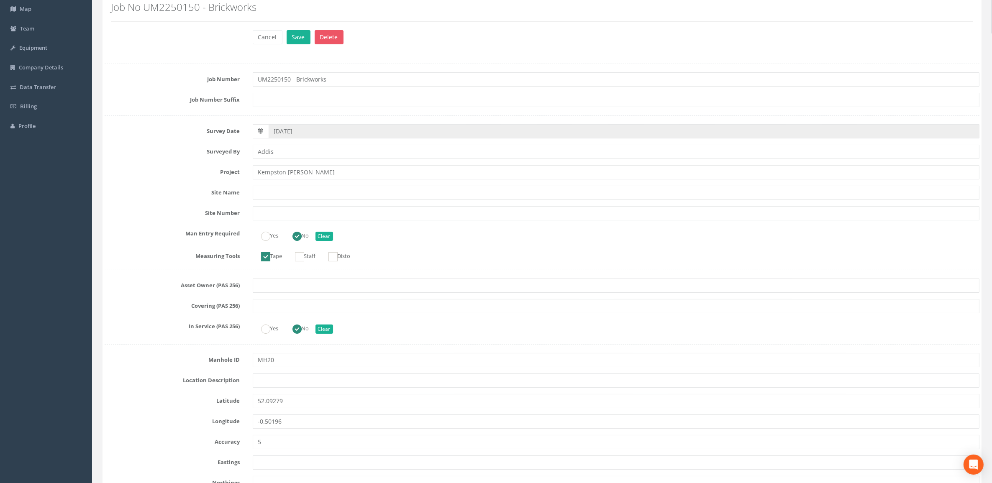
scroll to position [0, 0]
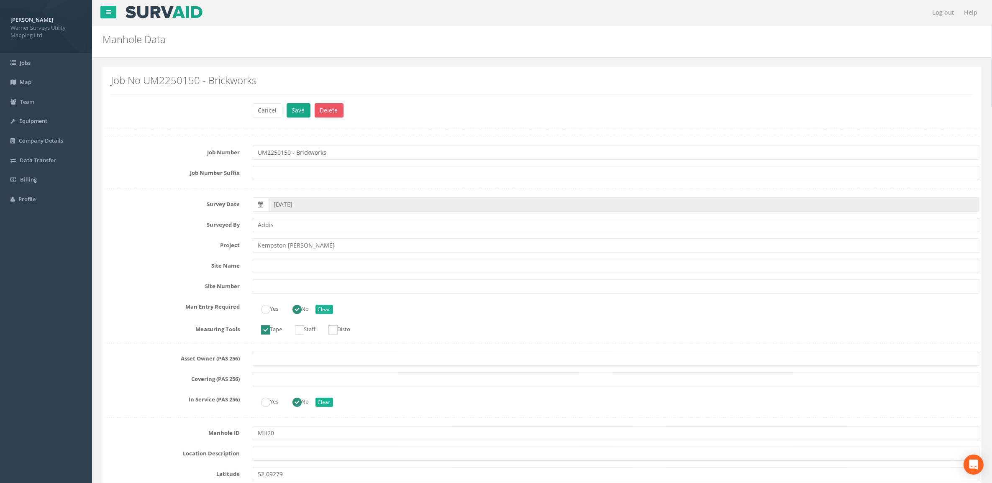
type input "33.24"
click at [300, 108] on button "Save" at bounding box center [299, 110] width 24 height 14
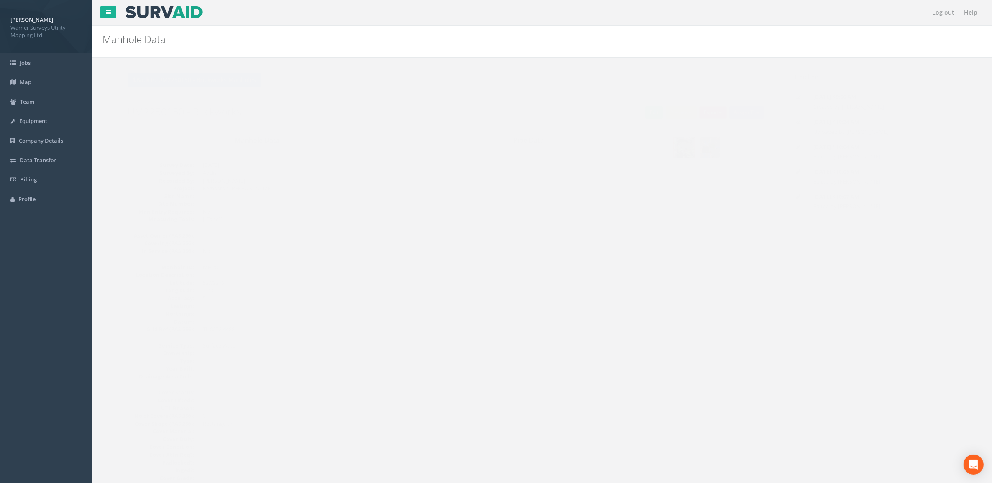
click at [686, 148] on img at bounding box center [693, 147] width 21 height 21
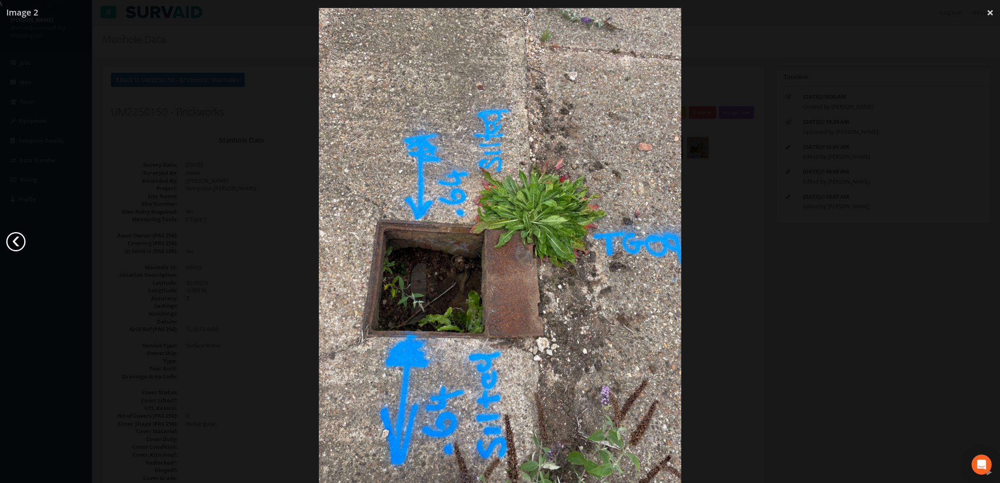
click at [15, 241] on link "‹" at bounding box center [15, 241] width 19 height 19
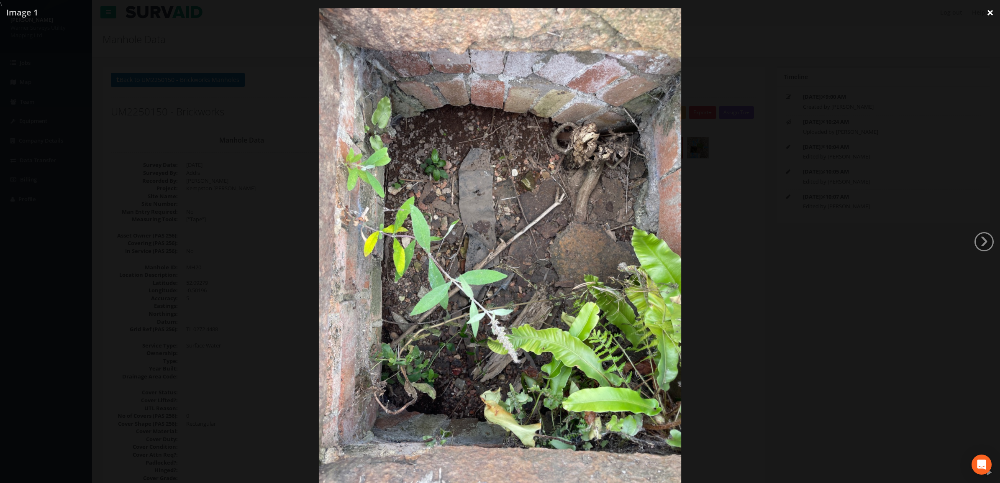
click at [791, 15] on link "×" at bounding box center [991, 12] width 20 height 25
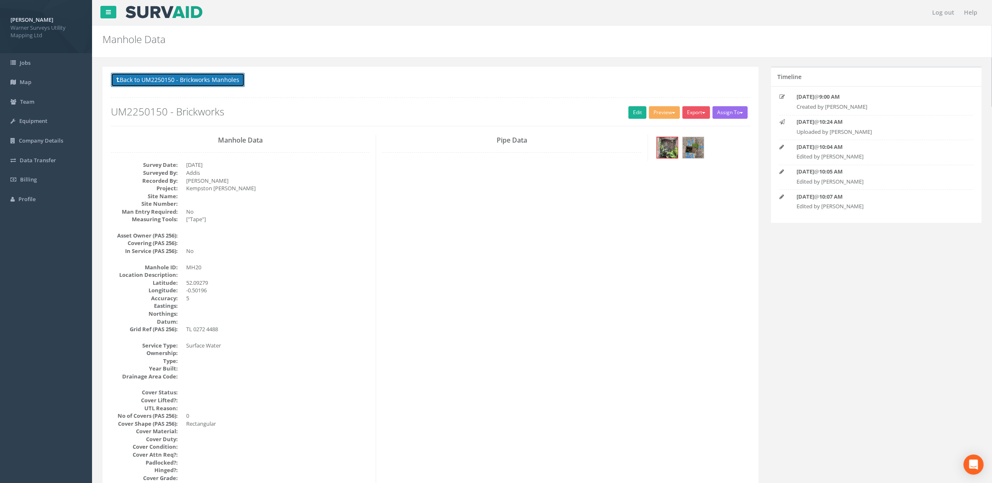
click at [145, 77] on button "Back to UM2250150 - Brickworks Manholes" at bounding box center [178, 80] width 134 height 14
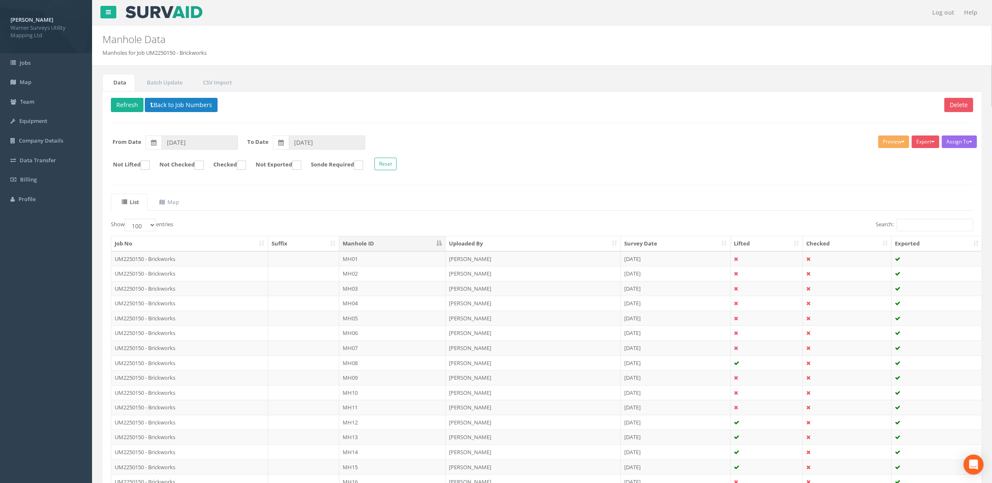
click at [167, 98] on div "Delete Refresh Back to Job Numbers Assign To No Companies Added Export Warner A…" at bounding box center [542, 354] width 879 height 527
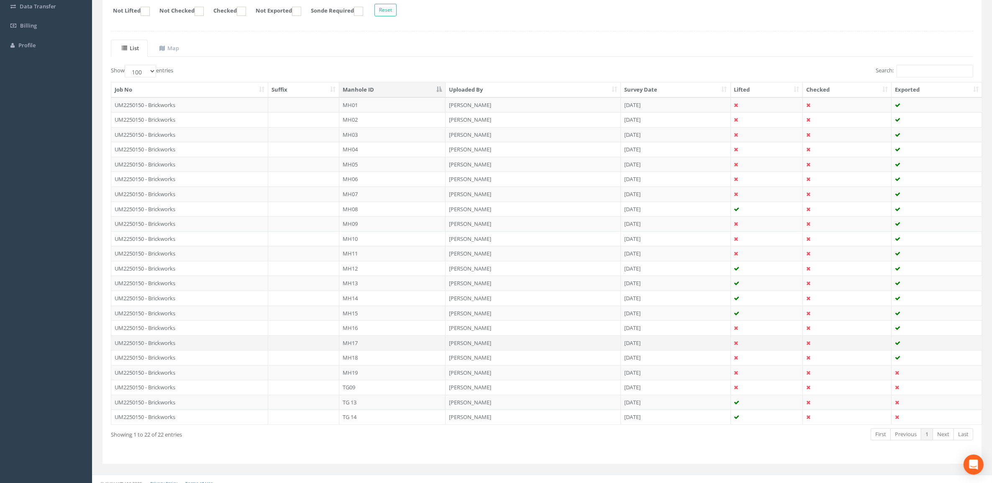
scroll to position [166, 0]
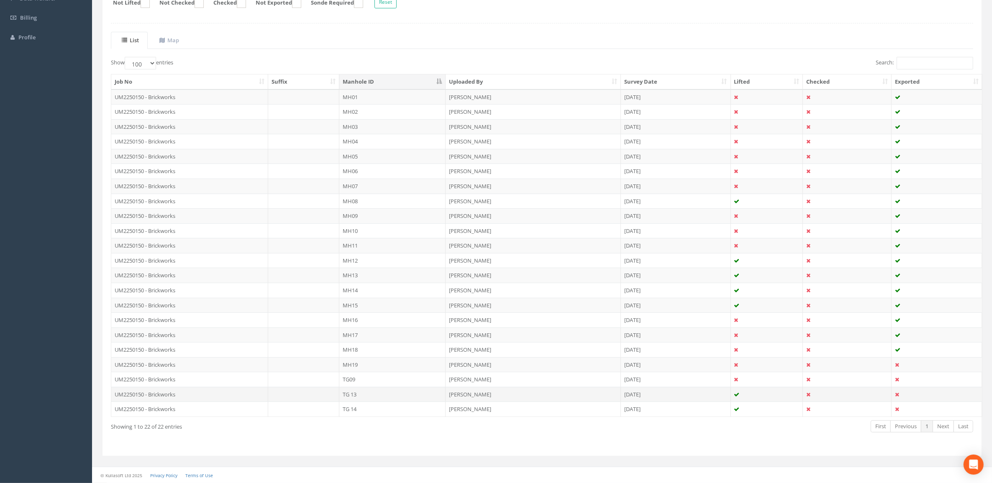
click at [351, 370] on td "TG 13" at bounding box center [392, 394] width 106 height 15
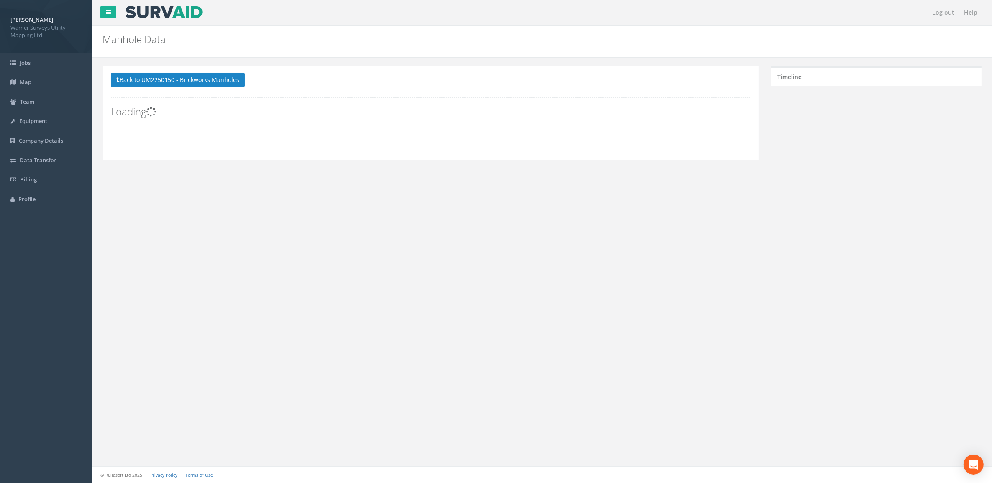
scroll to position [0, 0]
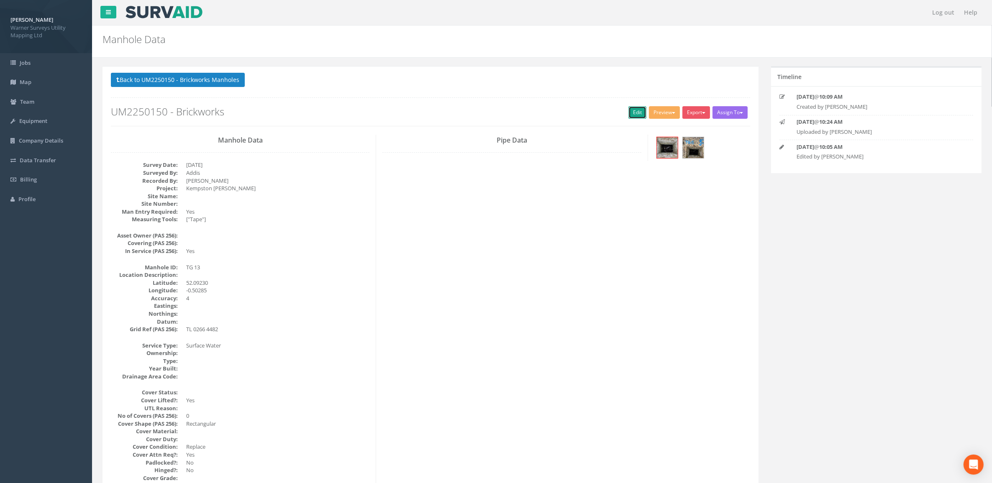
click at [638, 113] on link "Edit" at bounding box center [638, 112] width 18 height 13
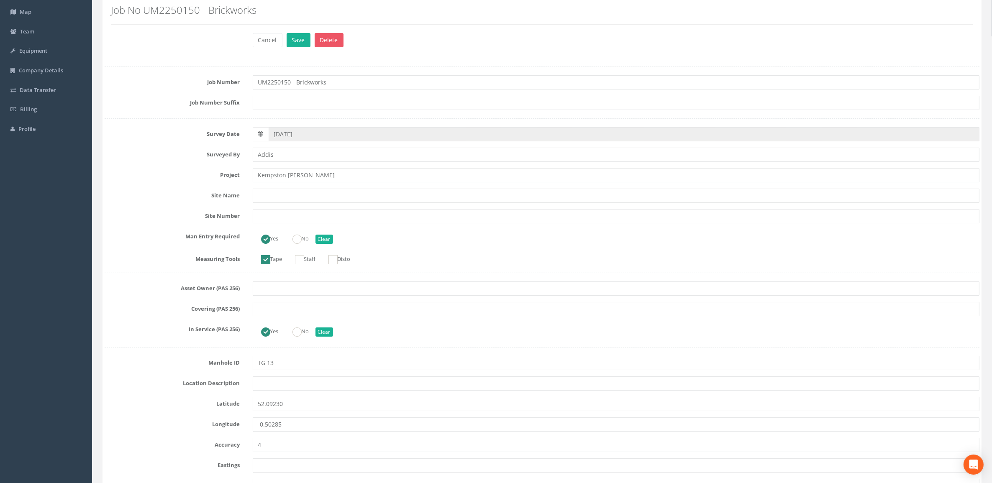
scroll to position [105, 0]
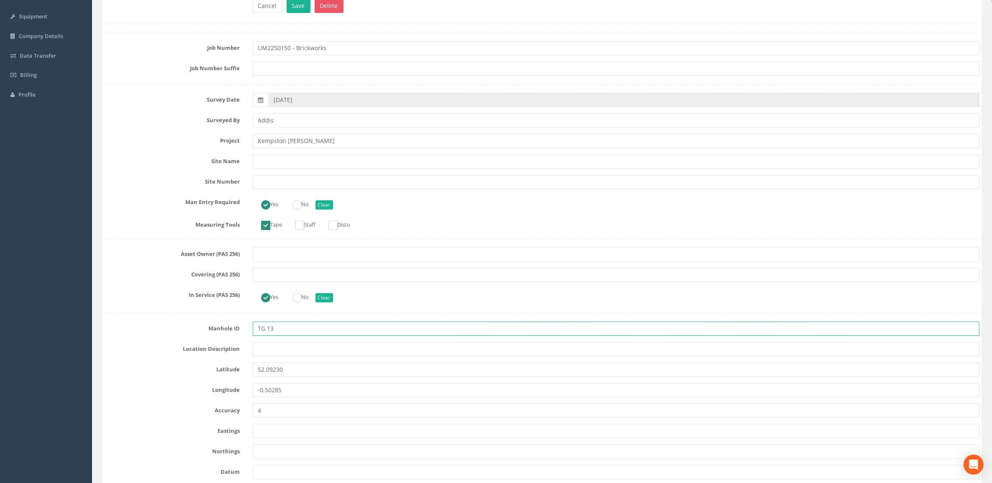
click at [170, 327] on div "Manhole ID TG 13" at bounding box center [542, 329] width 888 height 14
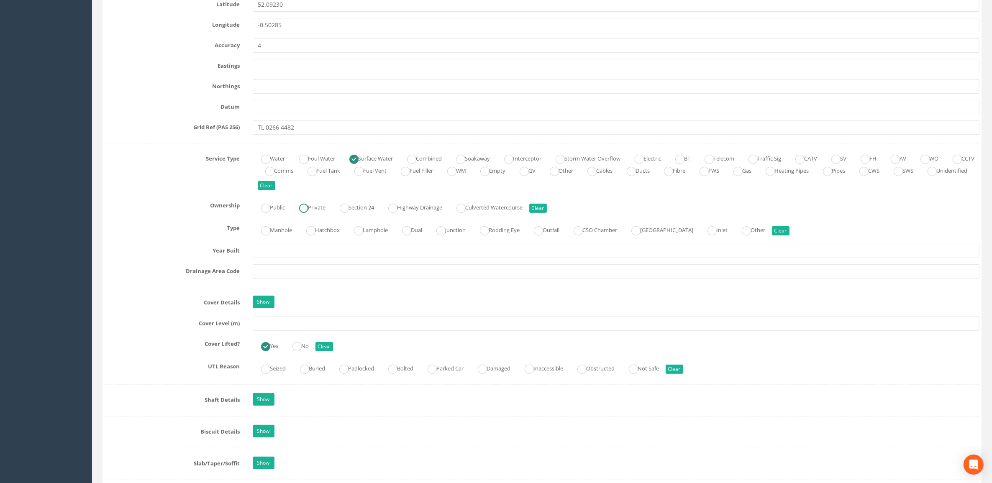
scroll to position [471, 0]
type input "MH21"
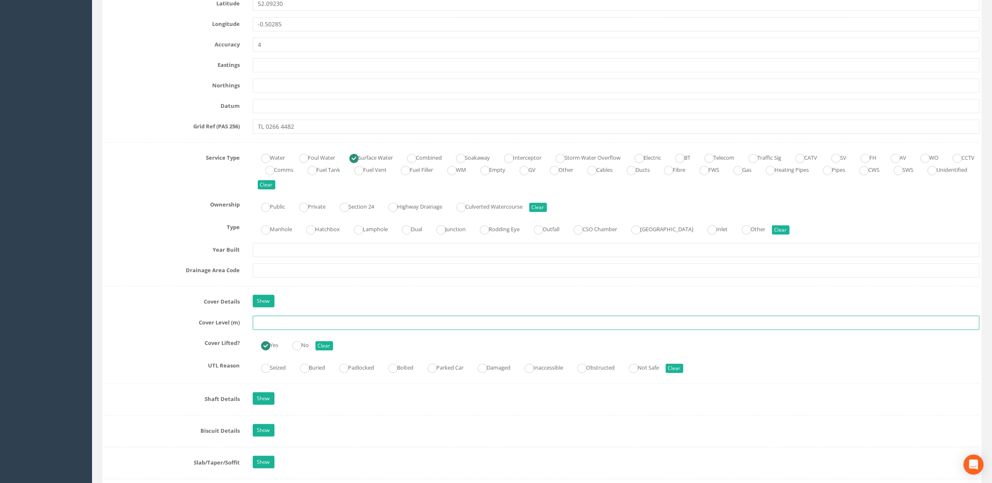
click at [265, 327] on input "text" at bounding box center [616, 323] width 727 height 14
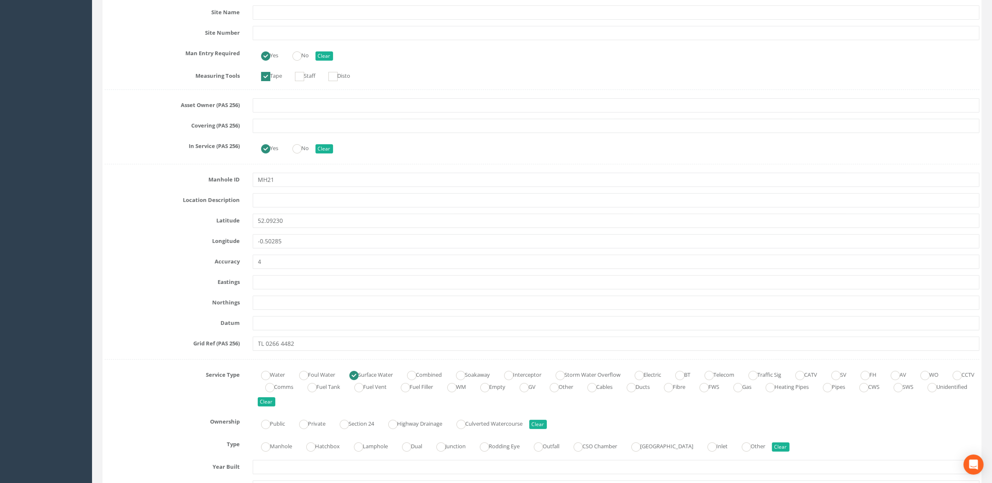
scroll to position [0, 0]
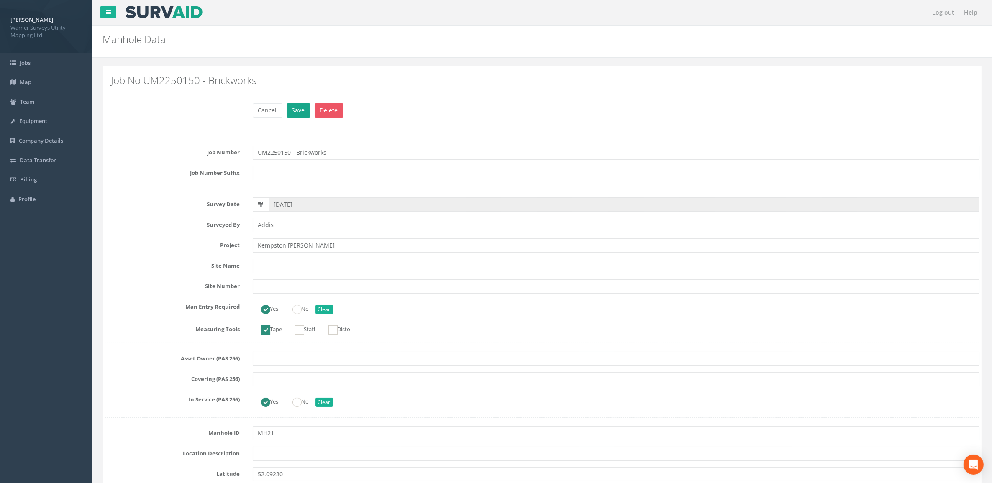
type input "33.85"
click at [303, 112] on button "Save" at bounding box center [299, 110] width 24 height 14
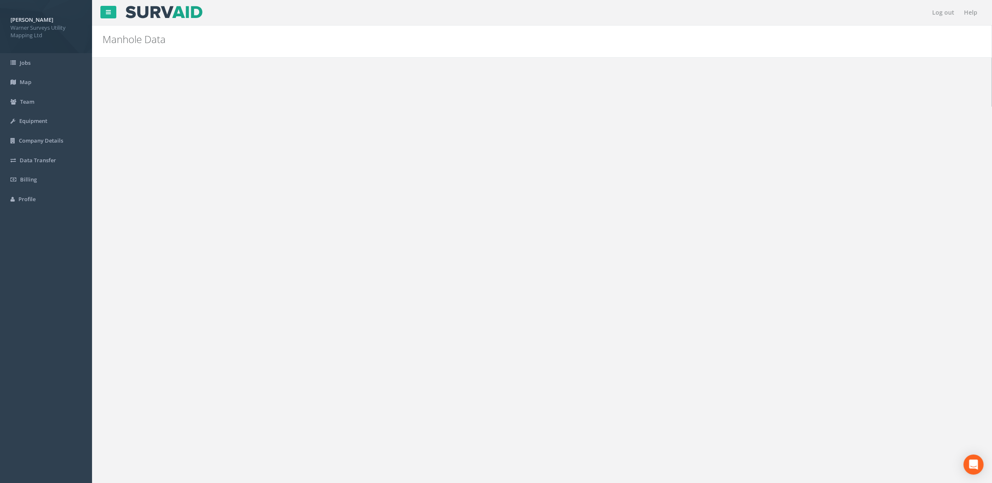
click at [678, 143] on div at bounding box center [703, 149] width 96 height 28
click at [670, 143] on img at bounding box center [667, 147] width 21 height 21
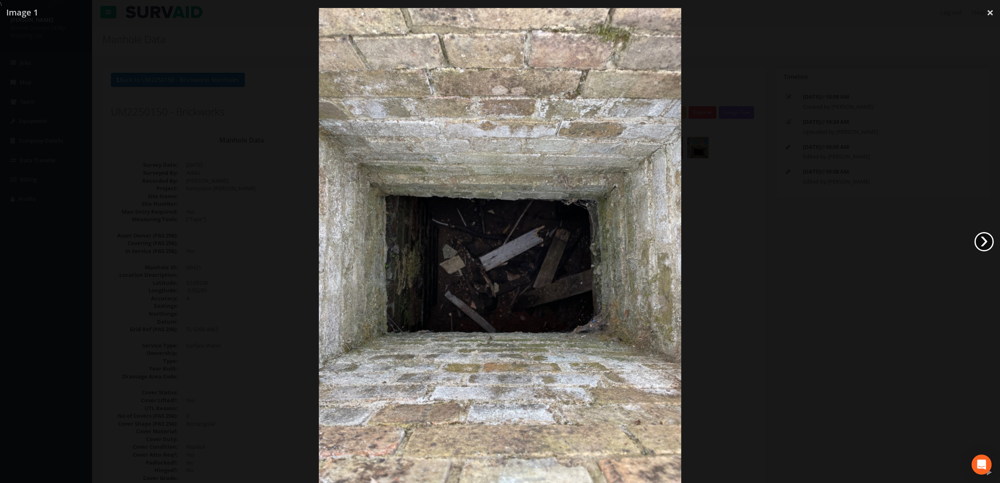
click at [791, 245] on link "›" at bounding box center [984, 241] width 19 height 19
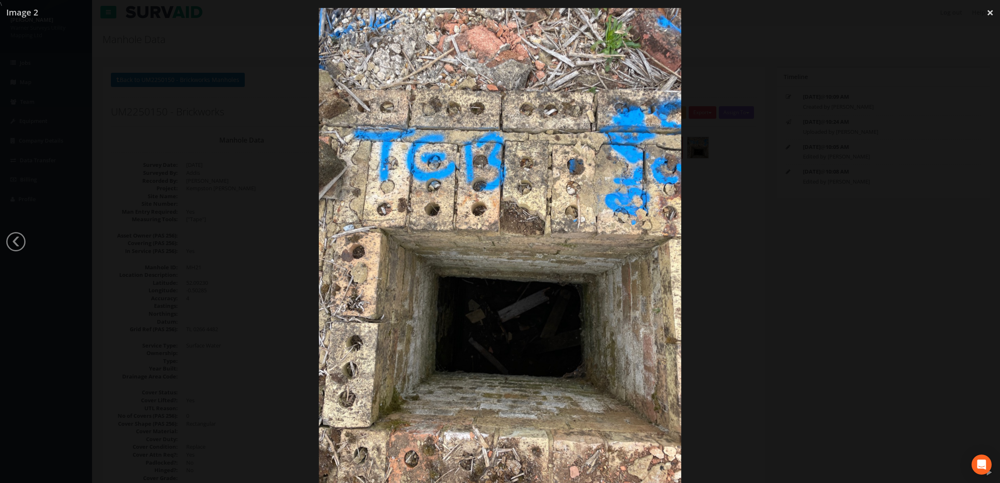
click at [791, 325] on div at bounding box center [500, 249] width 1000 height 483
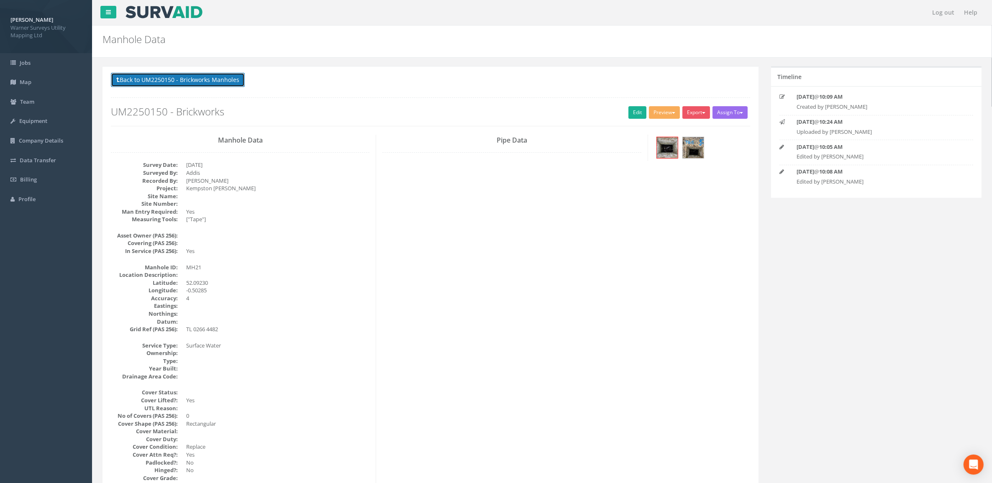
click at [208, 86] on button "Back to UM2250150 - Brickworks Manholes" at bounding box center [178, 80] width 134 height 14
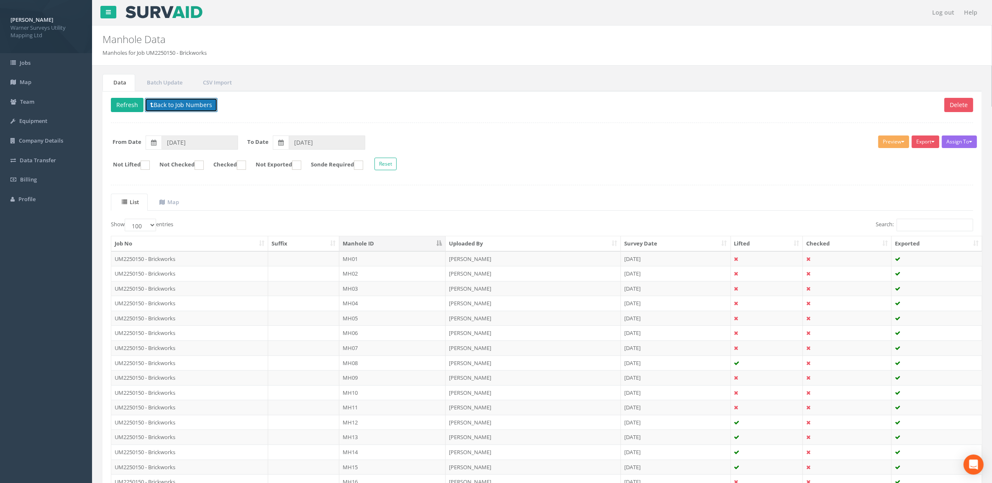
click at [191, 99] on button "Back to Job Numbers" at bounding box center [181, 105] width 73 height 14
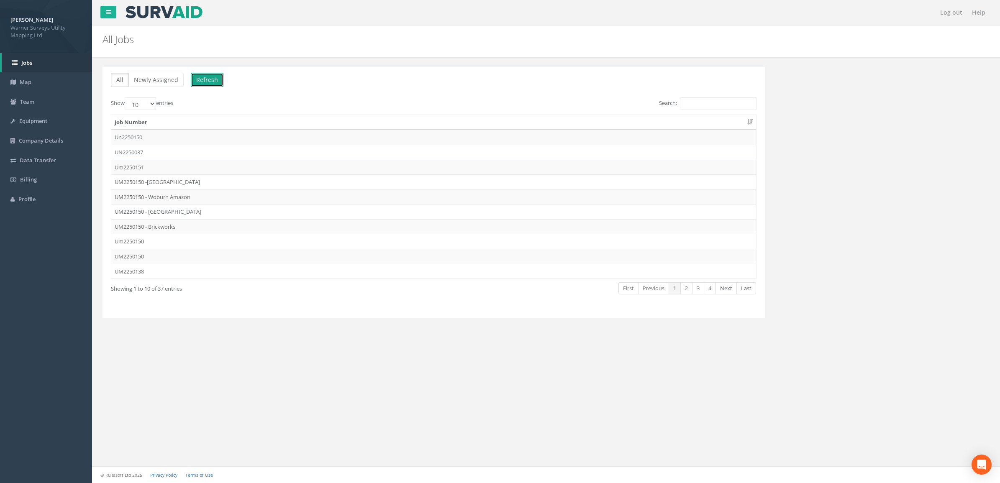
click at [194, 79] on button "Refresh" at bounding box center [207, 80] width 33 height 14
click at [178, 230] on td "UM2250150 - Brickworks" at bounding box center [433, 226] width 645 height 15
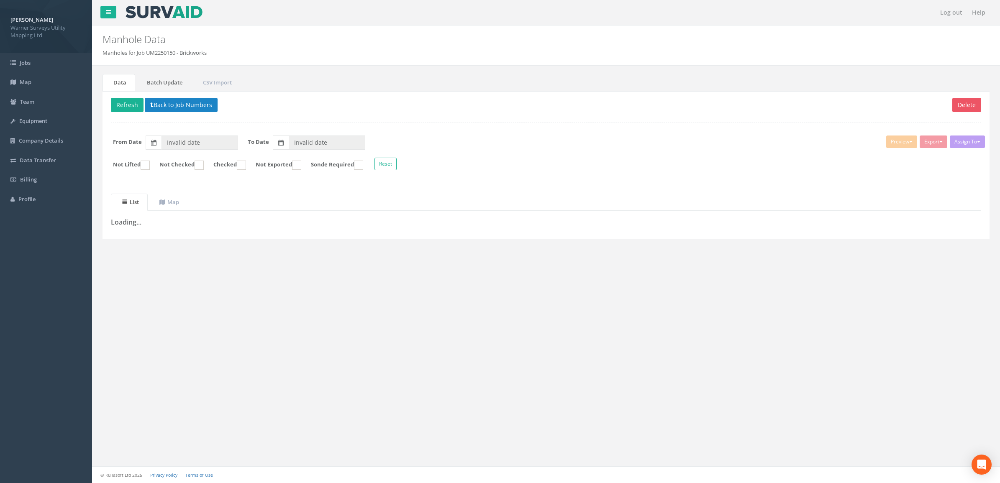
type input "[DATE]"
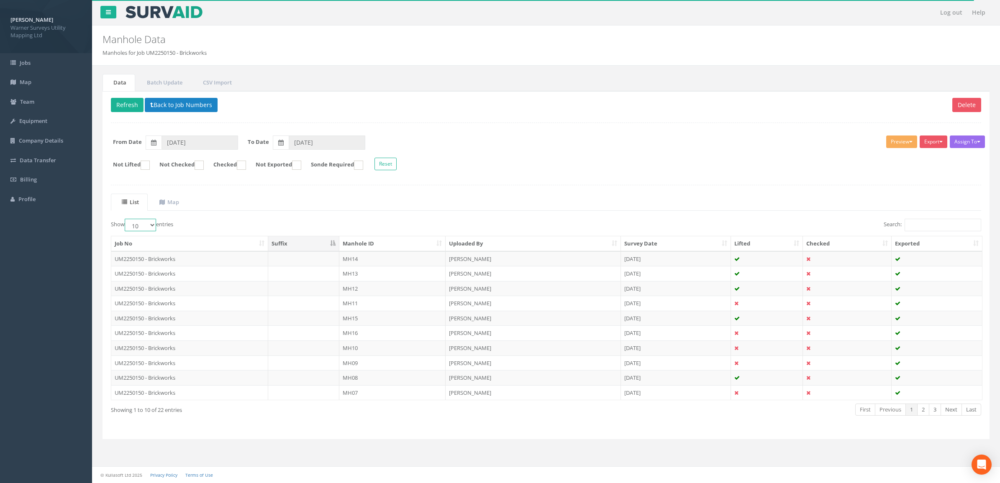
click at [153, 227] on select "10 25 50 100" at bounding box center [140, 225] width 31 height 13
select select "100"
click at [126, 220] on select "10 25 50 100" at bounding box center [140, 225] width 31 height 13
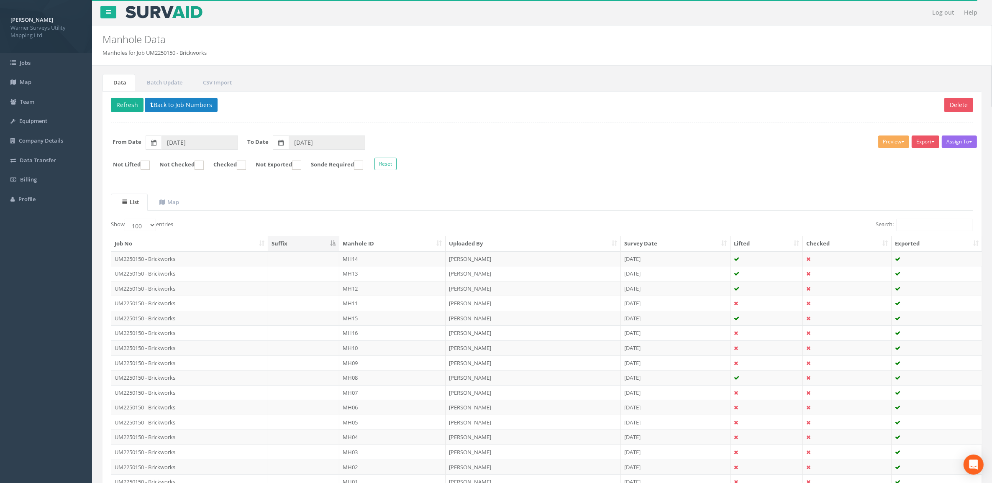
click at [360, 241] on th "Manhole ID" at bounding box center [392, 243] width 106 height 15
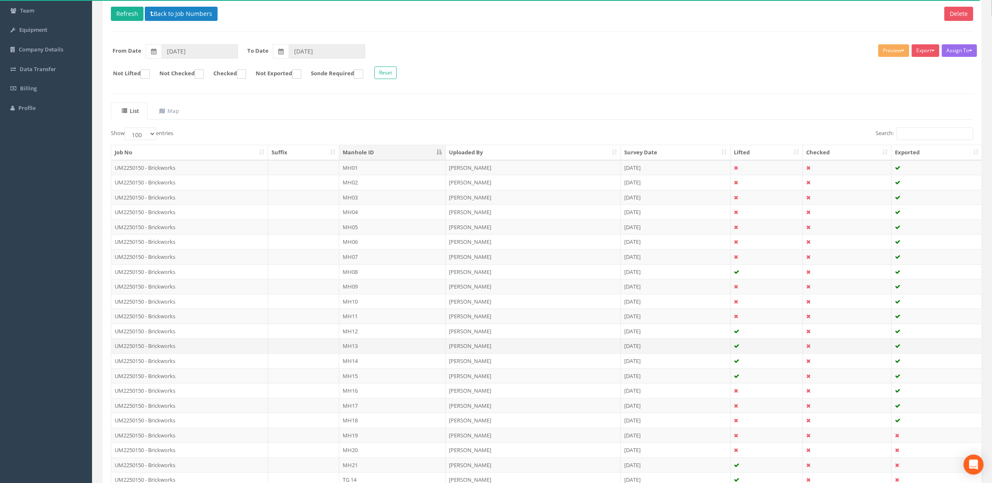
scroll to position [166, 0]
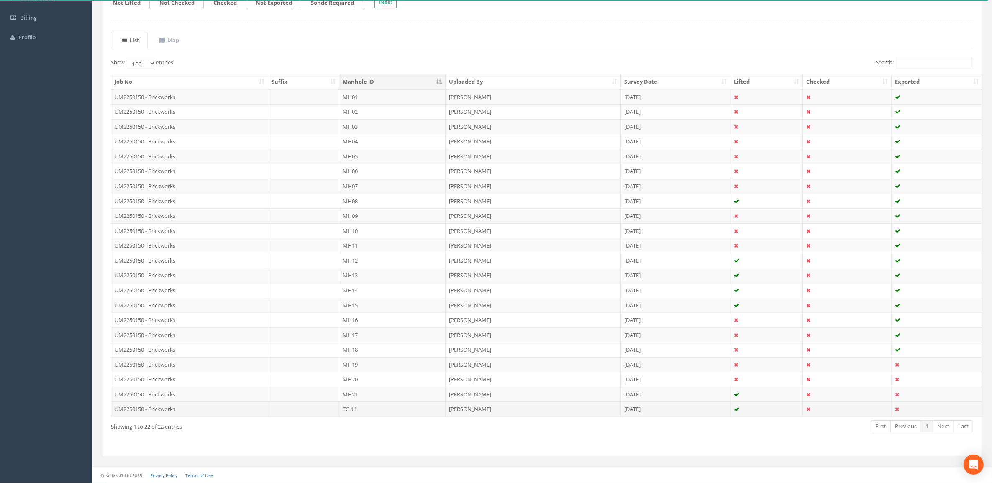
click at [364, 370] on td "TG 14" at bounding box center [392, 409] width 106 height 15
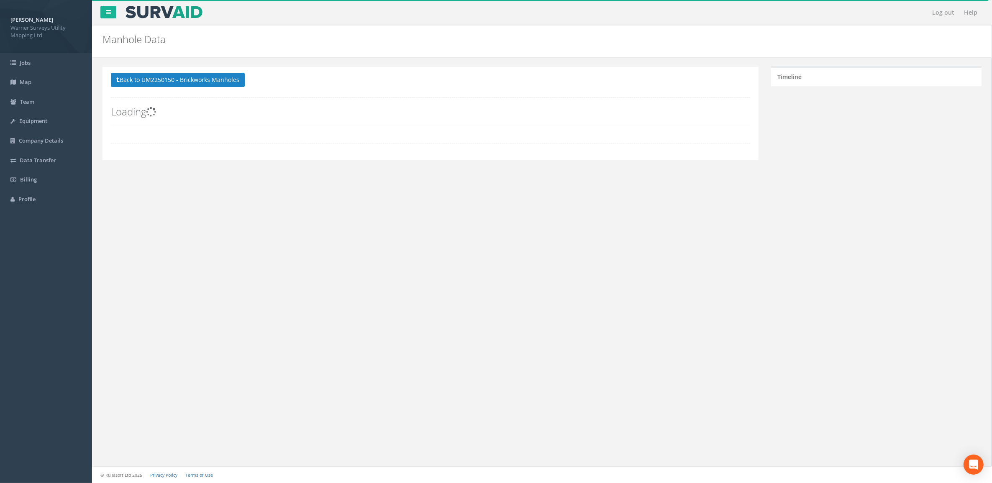
scroll to position [0, 0]
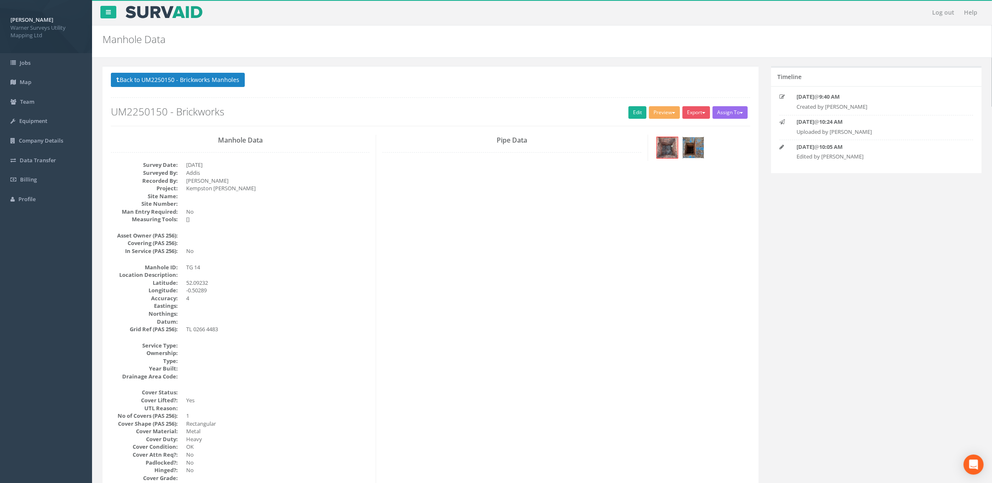
click at [696, 152] on img at bounding box center [693, 147] width 21 height 21
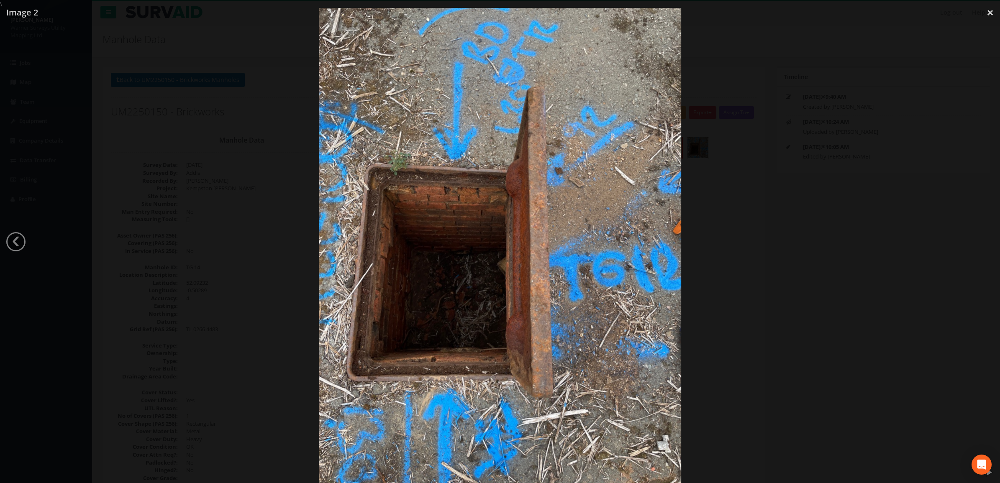
click at [116, 69] on div at bounding box center [500, 249] width 1000 height 483
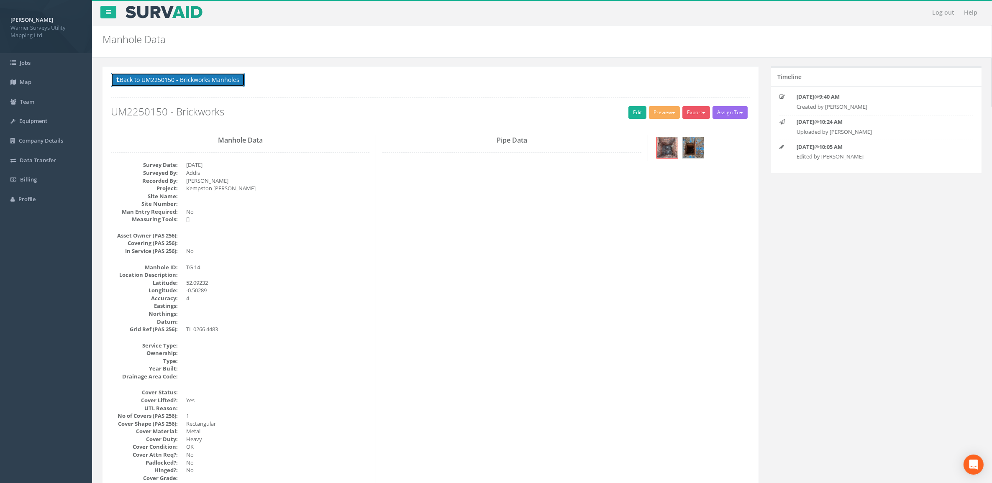
click at [183, 74] on button "Back to UM2250150 - Brickworks Manholes" at bounding box center [178, 80] width 134 height 14
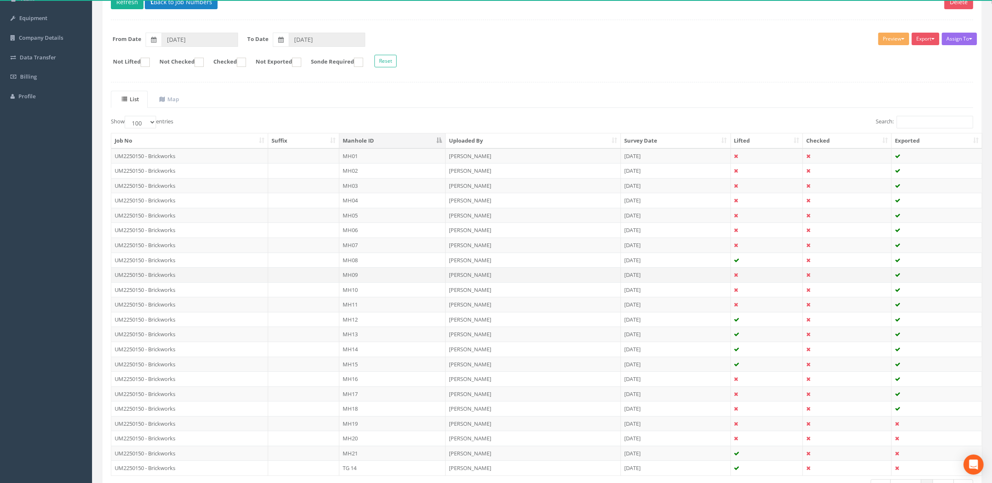
scroll to position [166, 0]
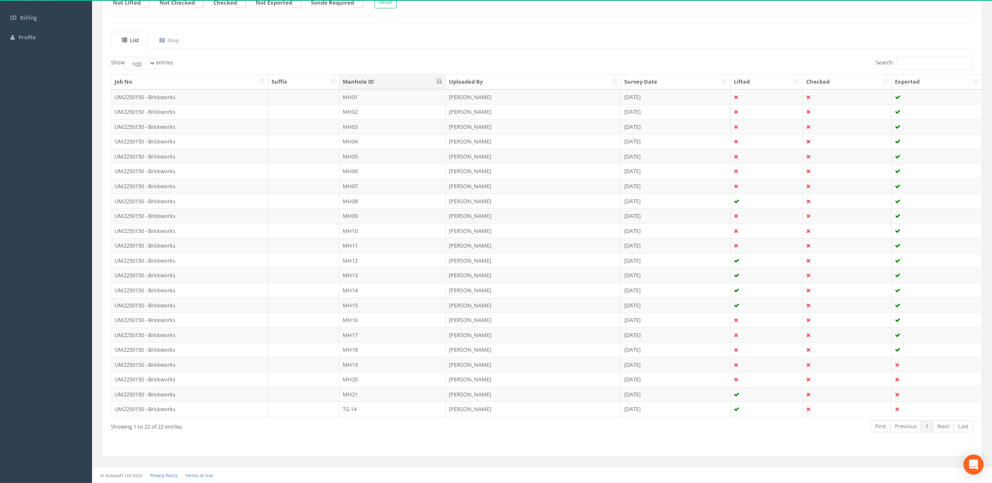
click at [361, 370] on td "TG 14" at bounding box center [392, 409] width 106 height 15
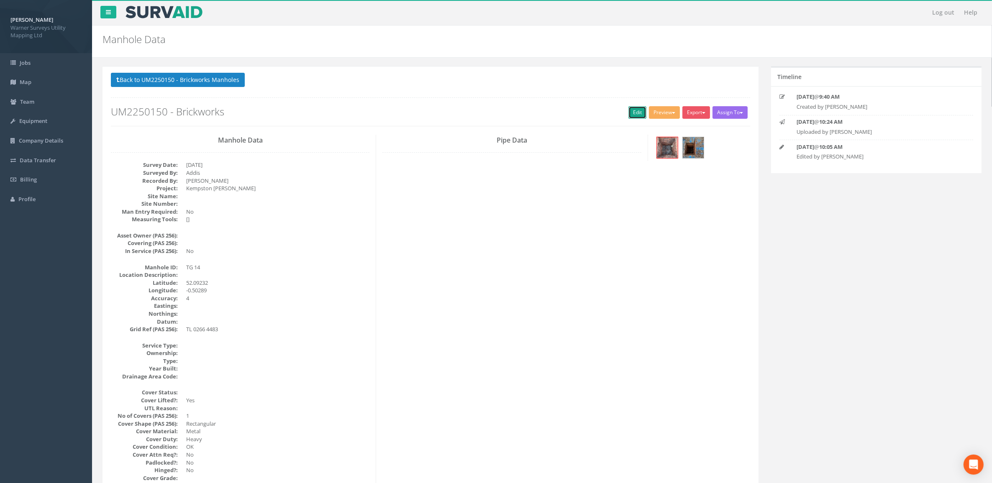
click at [637, 110] on link "Edit" at bounding box center [638, 112] width 18 height 13
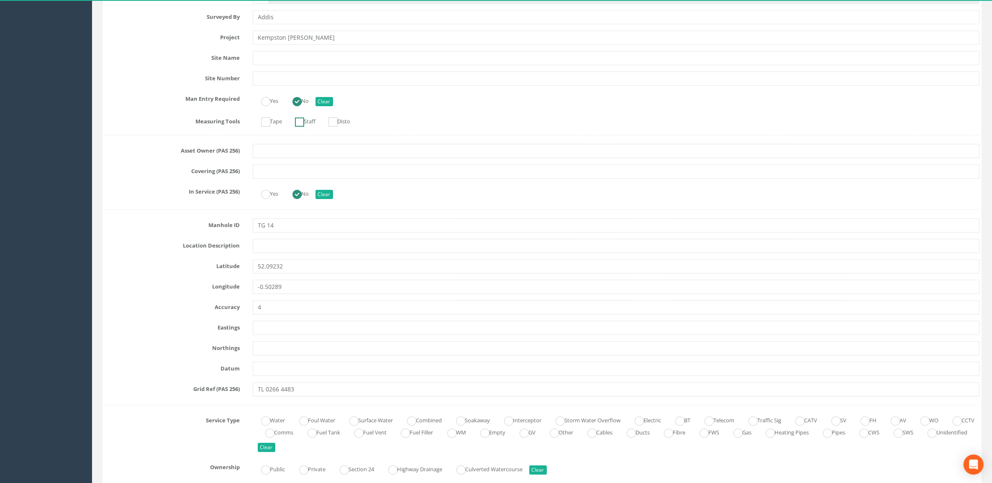
scroll to position [209, 0]
drag, startPoint x: 291, startPoint y: 226, endPoint x: 192, endPoint y: 223, distance: 99.7
click at [192, 223] on div "Manhole ID TG 14" at bounding box center [542, 224] width 888 height 14
type input ","
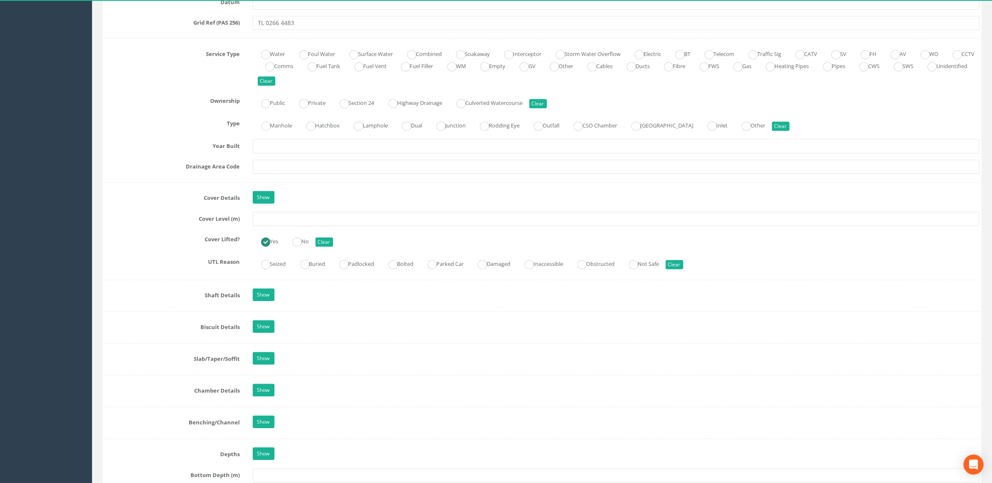
scroll to position [575, 0]
type input "MH22"
click at [275, 223] on input "text" at bounding box center [616, 218] width 727 height 14
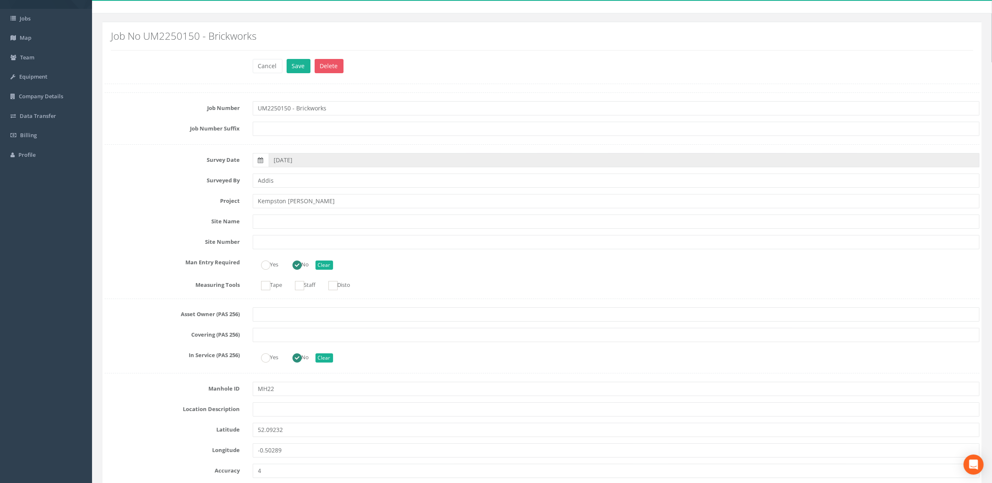
scroll to position [0, 0]
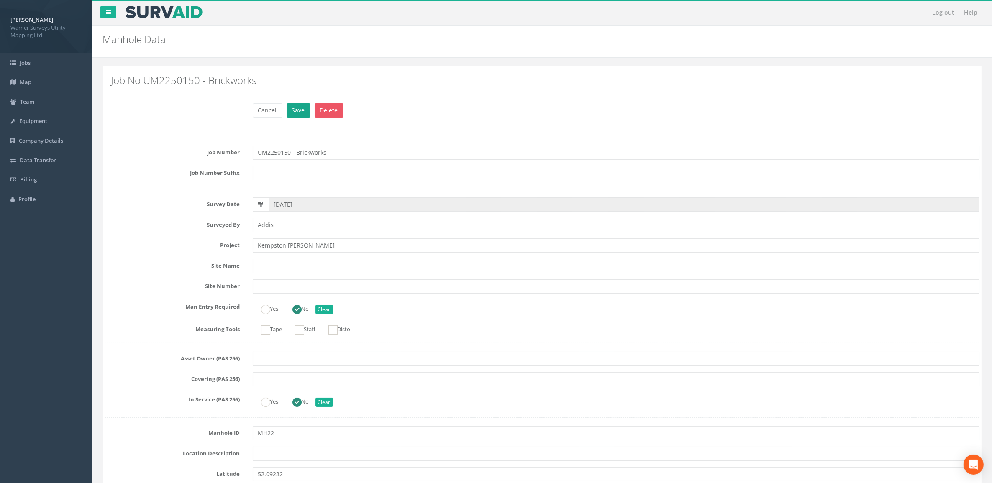
type input "33.59"
click at [292, 108] on button "Save" at bounding box center [299, 110] width 24 height 14
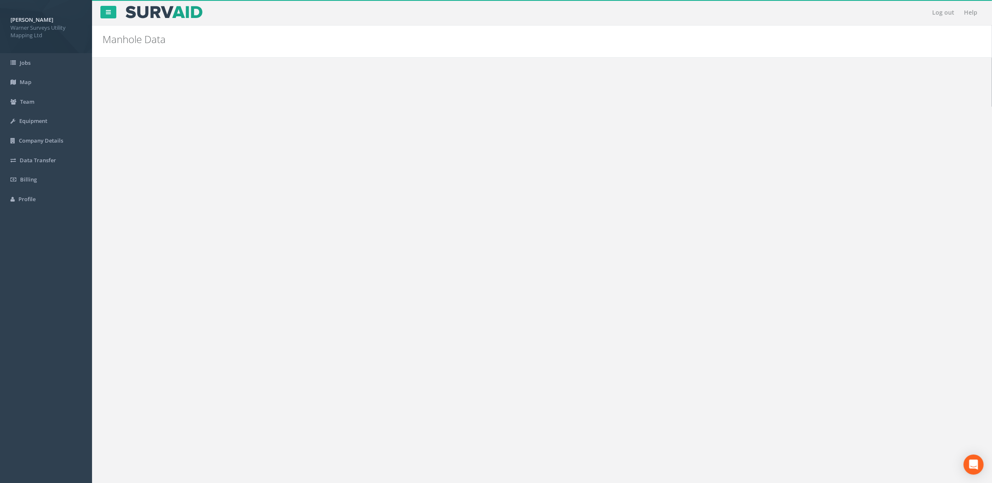
click at [206, 80] on button "Back to UM2250150 - Brickworks Manholes" at bounding box center [178, 80] width 134 height 14
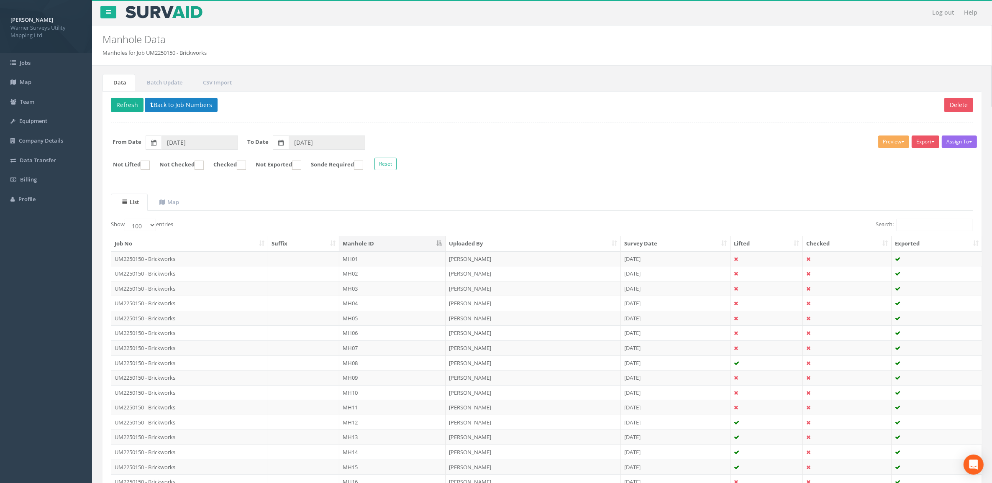
click at [369, 319] on td "MH05" at bounding box center [392, 318] width 106 height 15
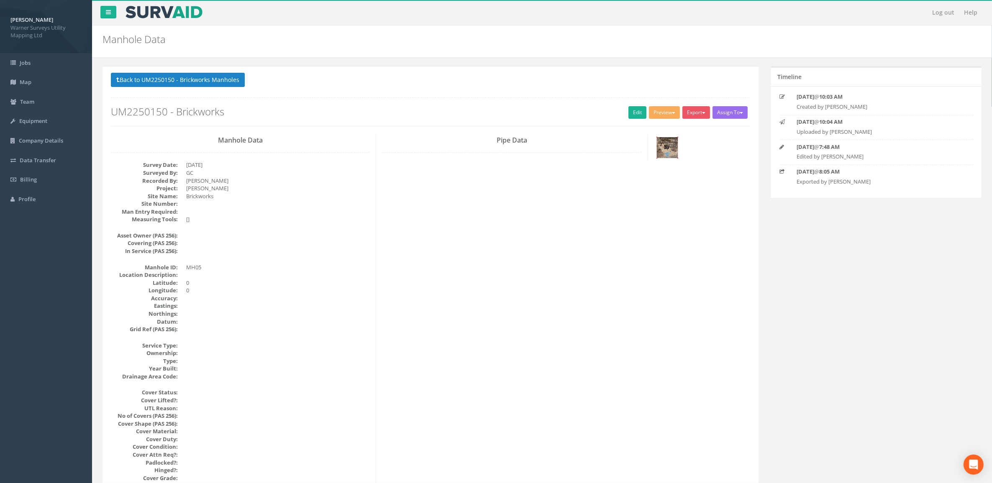
click at [668, 148] on img at bounding box center [667, 147] width 21 height 21
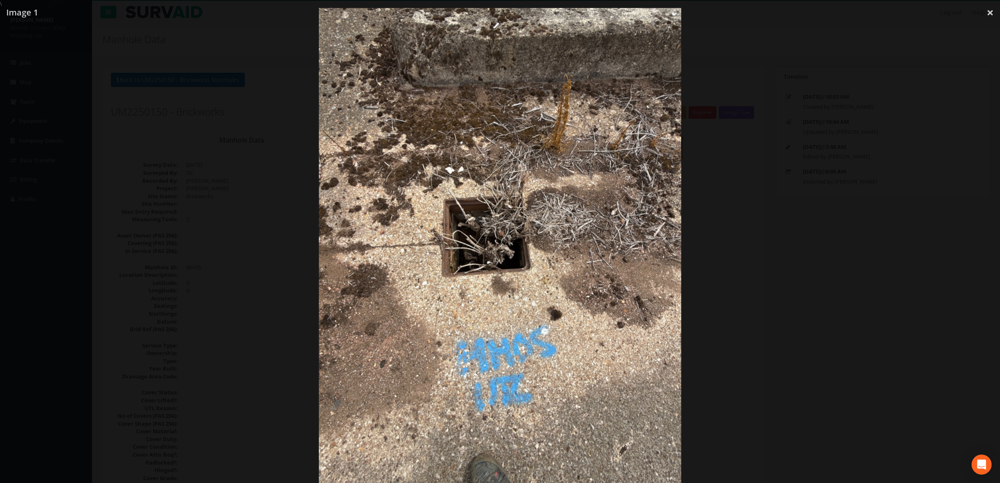
drag, startPoint x: 812, startPoint y: 180, endPoint x: 818, endPoint y: 199, distance: 19.7
click at [791, 180] on div at bounding box center [500, 249] width 1000 height 483
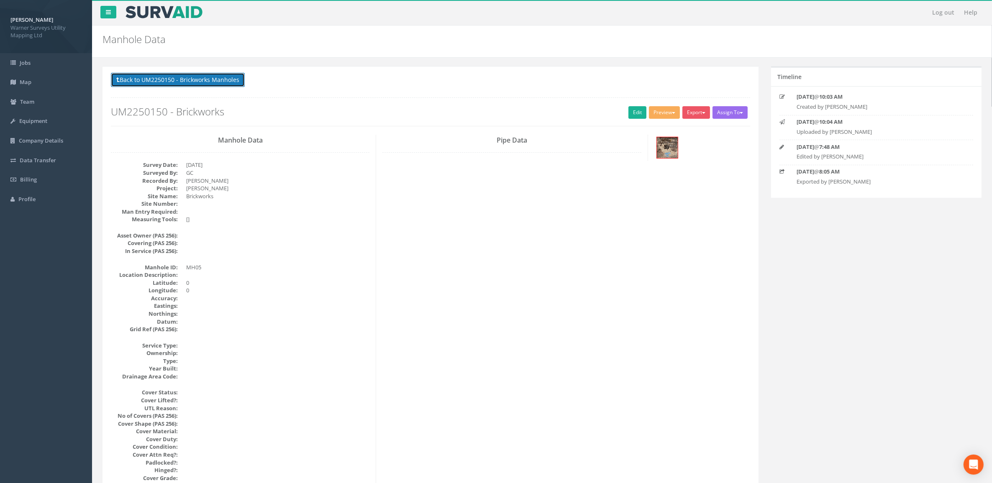
click at [185, 77] on button "Back to UM2250150 - Brickworks Manholes" at bounding box center [178, 80] width 134 height 14
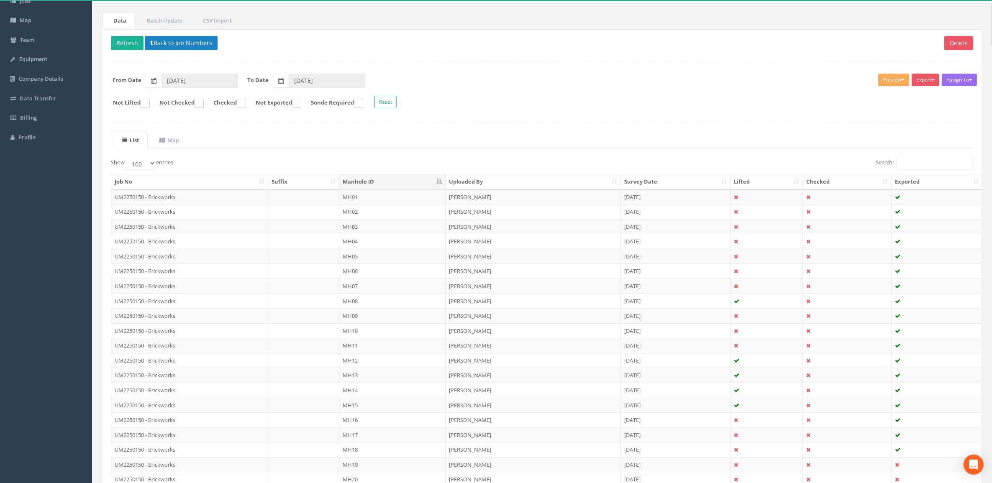
scroll to position [62, 0]
click at [128, 44] on button "Refresh" at bounding box center [127, 43] width 33 height 14
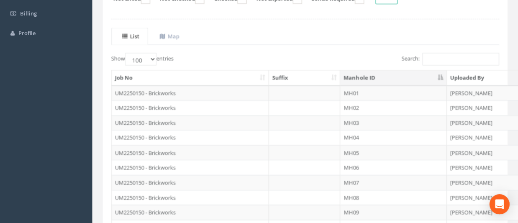
scroll to position [167, 0]
